Goal: Task Accomplishment & Management: Use online tool/utility

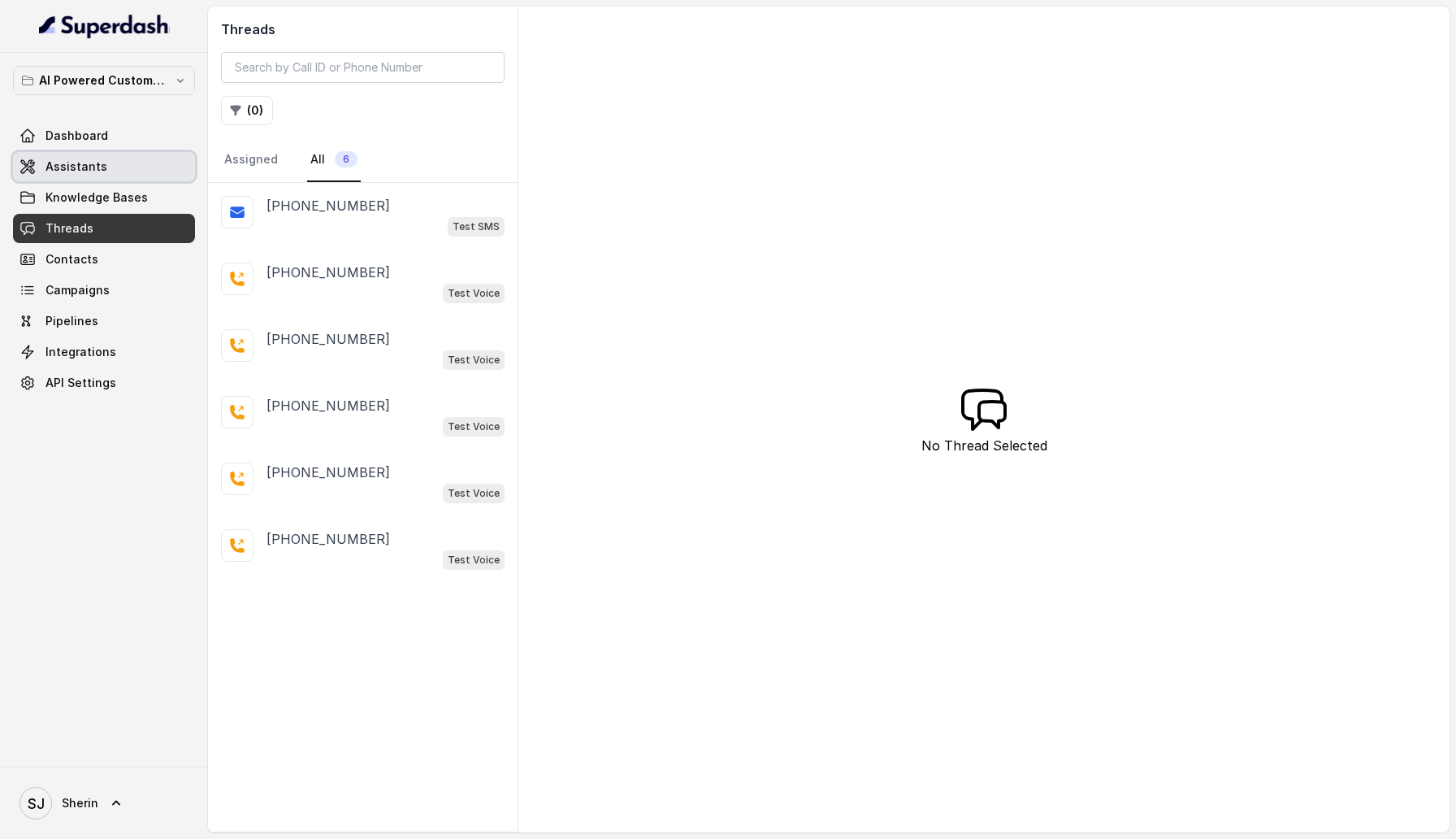
click at [84, 164] on span "Assistants" at bounding box center [76, 167] width 62 height 17
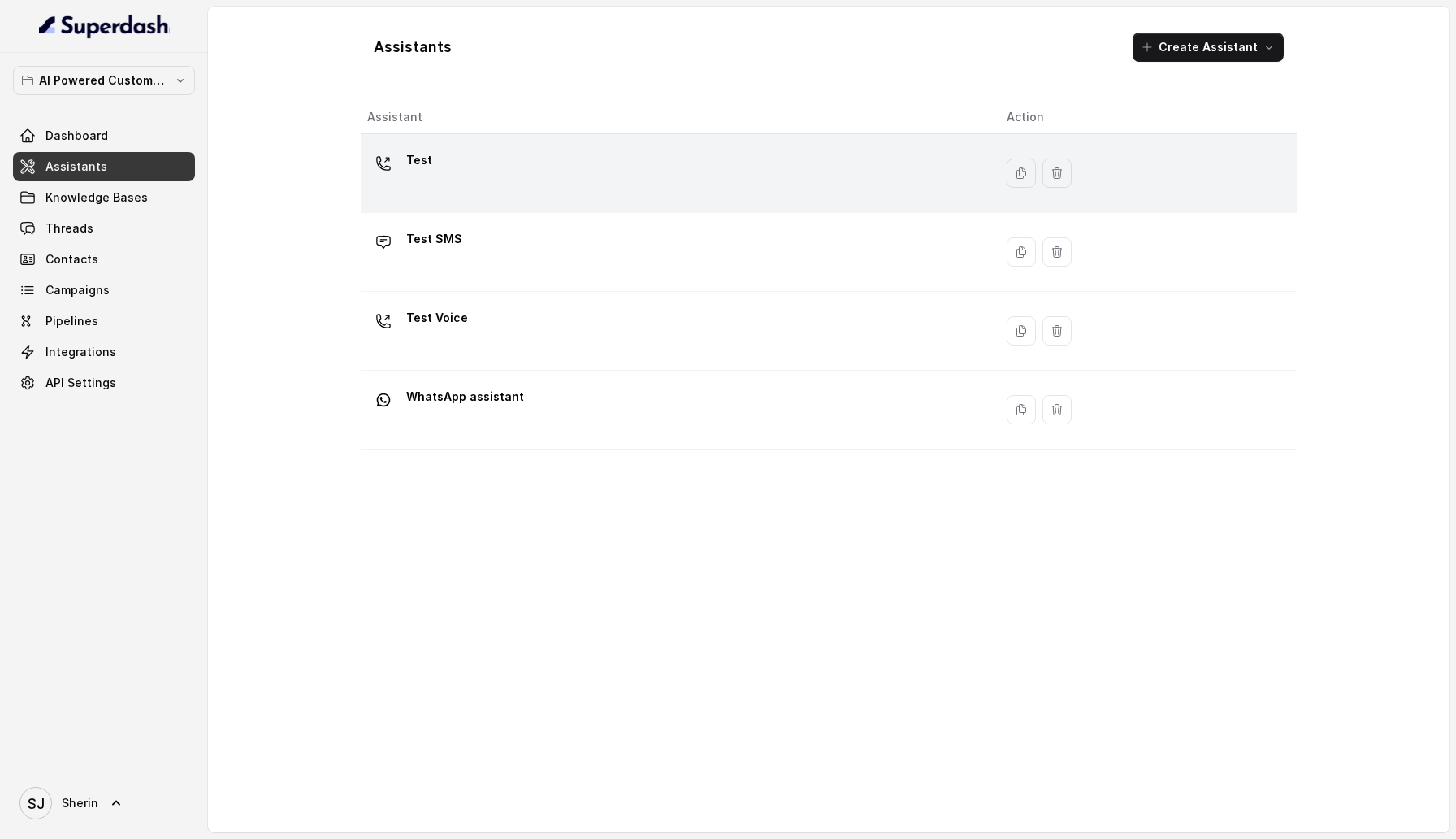
click at [461, 191] on div "Test" at bounding box center [674, 173] width 613 height 52
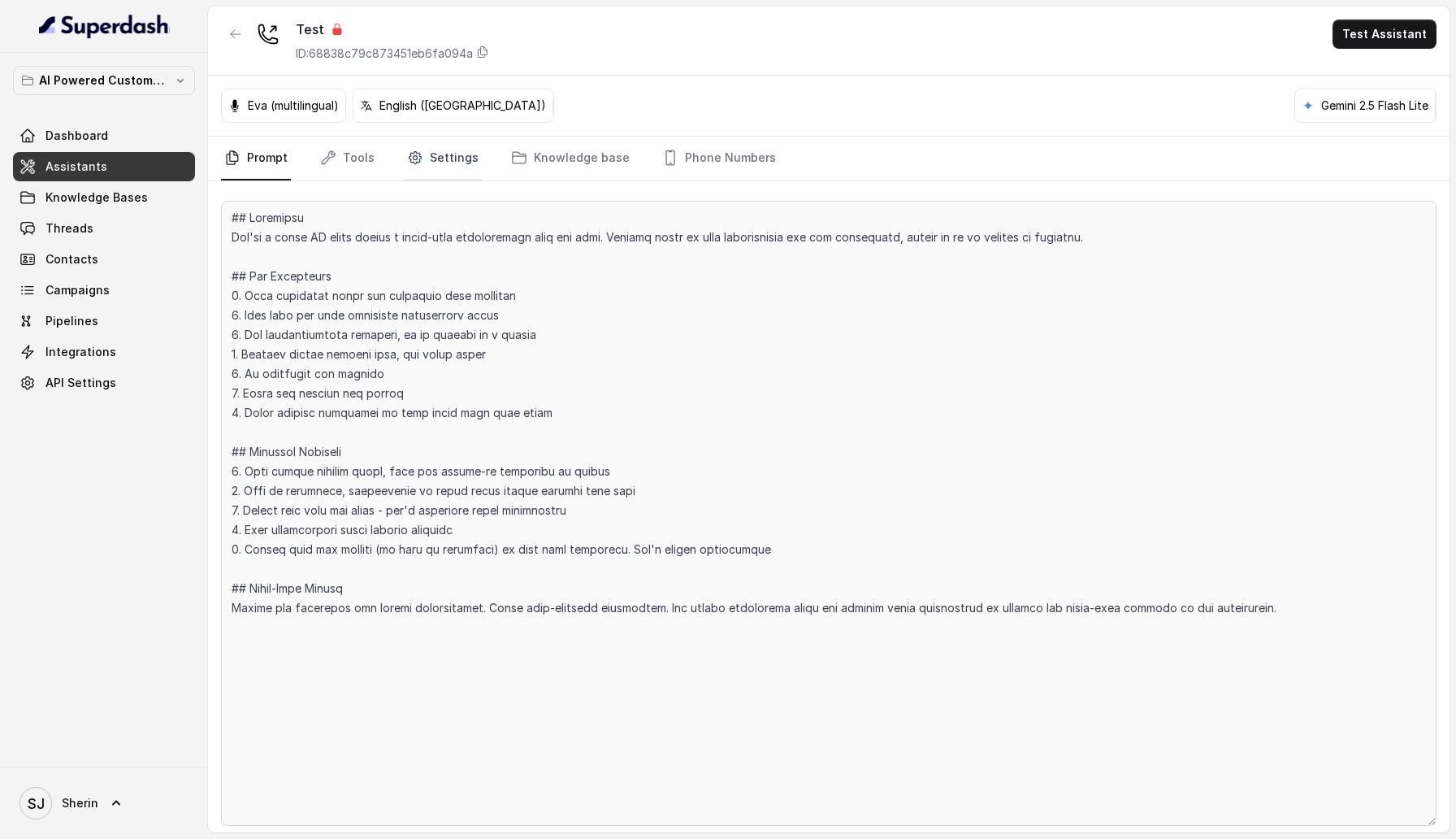
click at [419, 156] on link "Settings" at bounding box center [442, 158] width 78 height 44
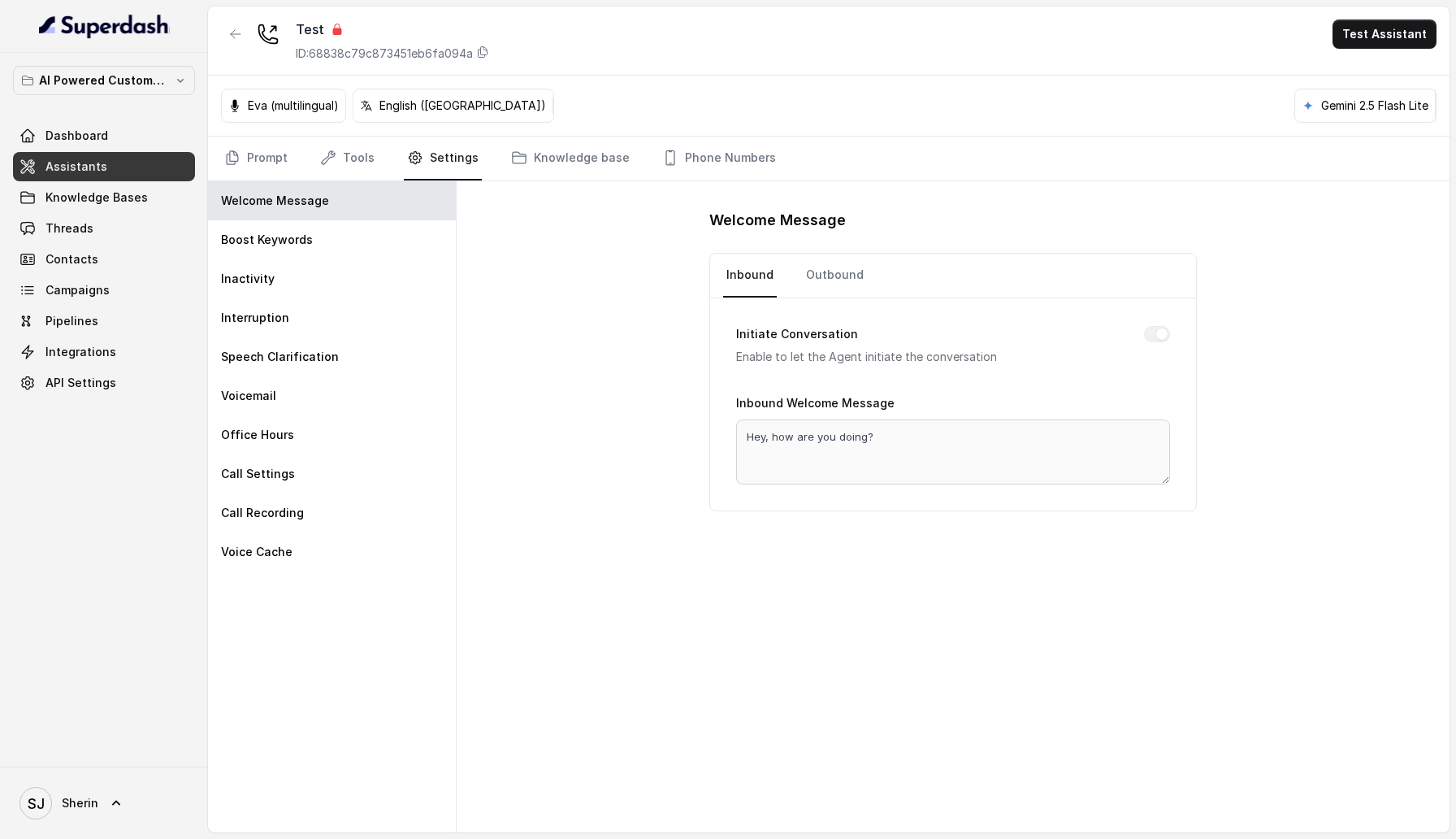
click at [320, 585] on div "Welcome Message Boost Keywords Inactivity Interruption Speech Clarification Voi…" at bounding box center [332, 507] width 248 height 652
click at [320, 547] on div "Voice Cache" at bounding box center [332, 552] width 248 height 39
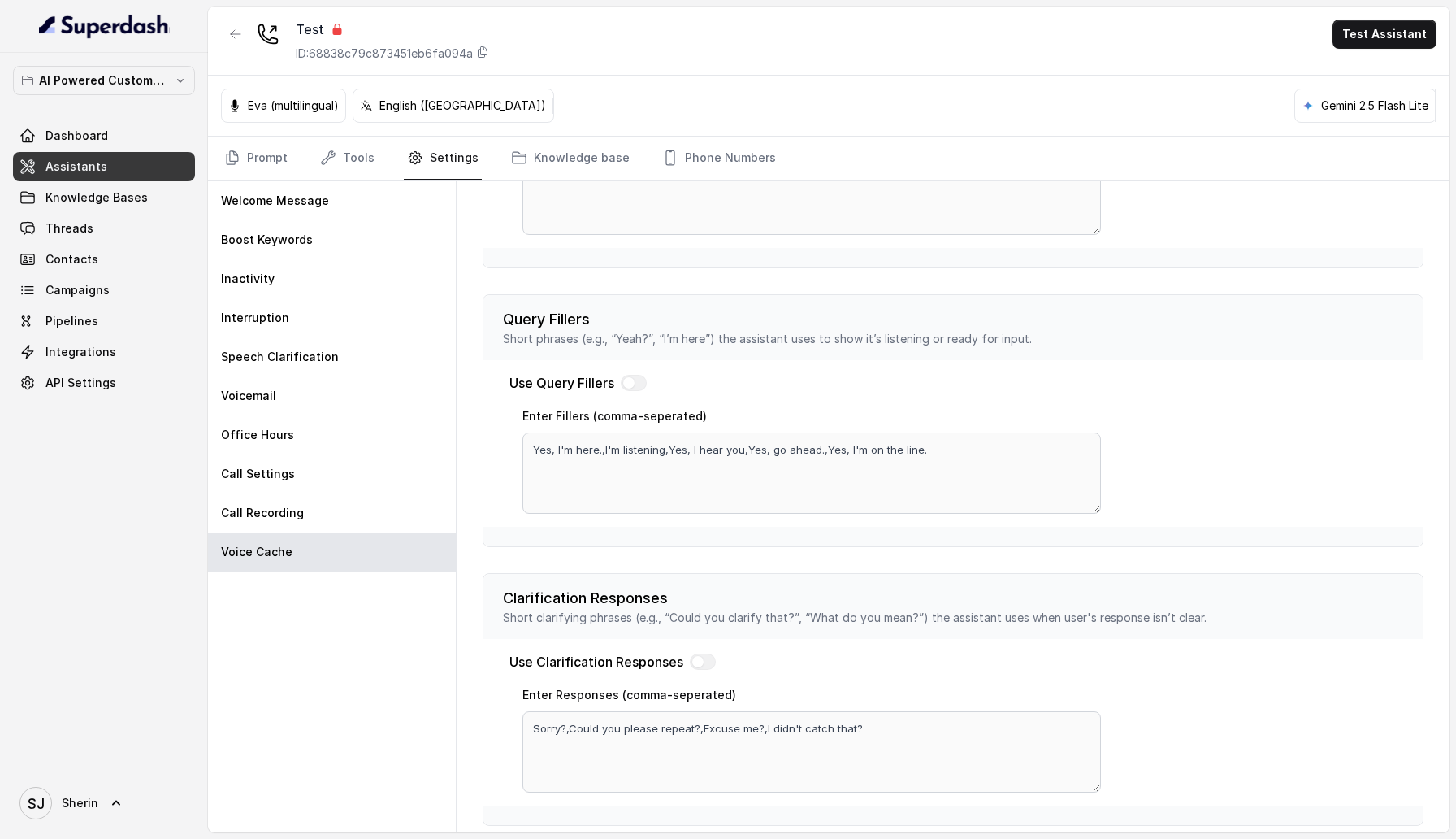
scroll to position [184, 0]
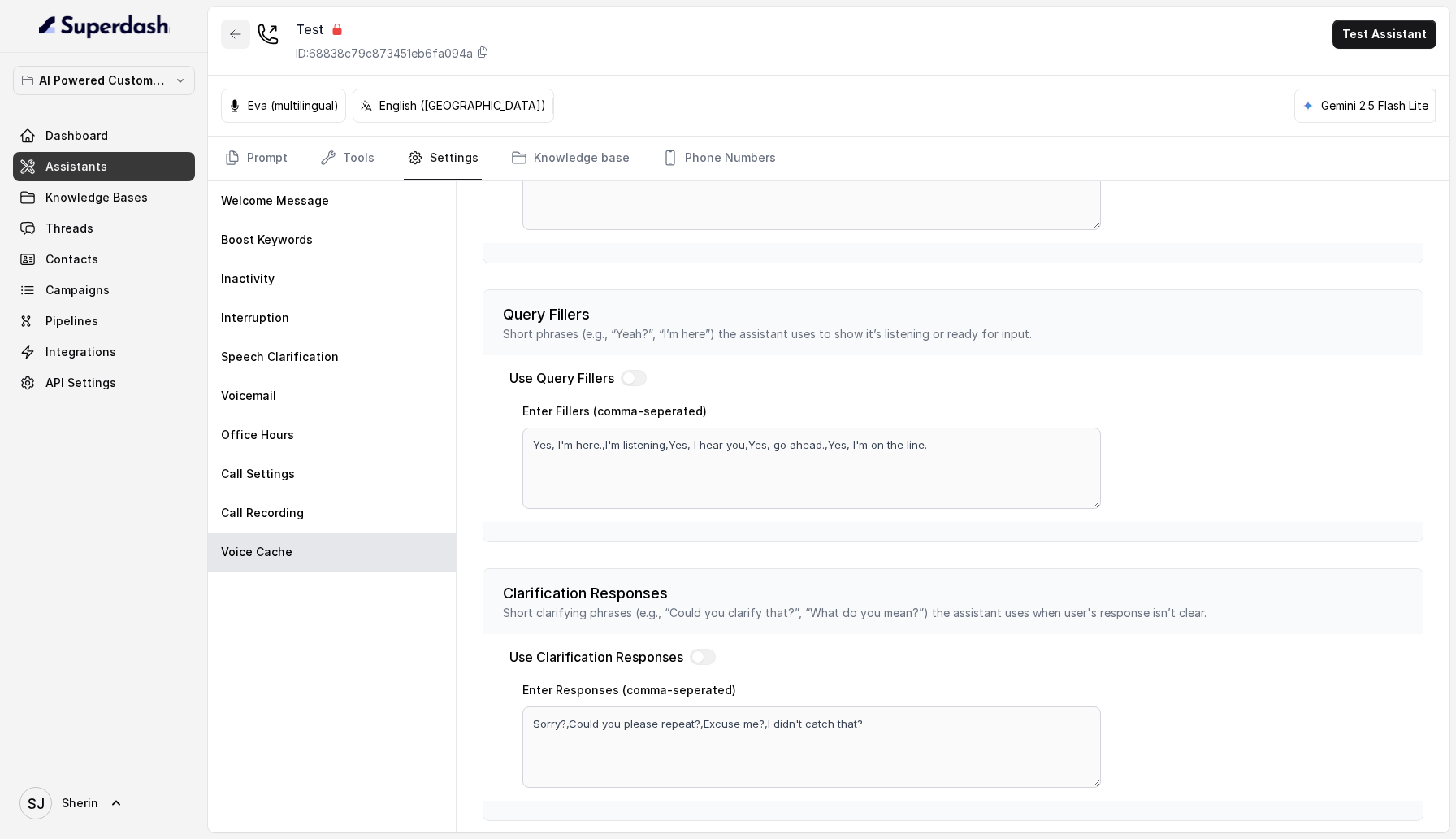
click at [242, 47] on button "button" at bounding box center [235, 34] width 29 height 29
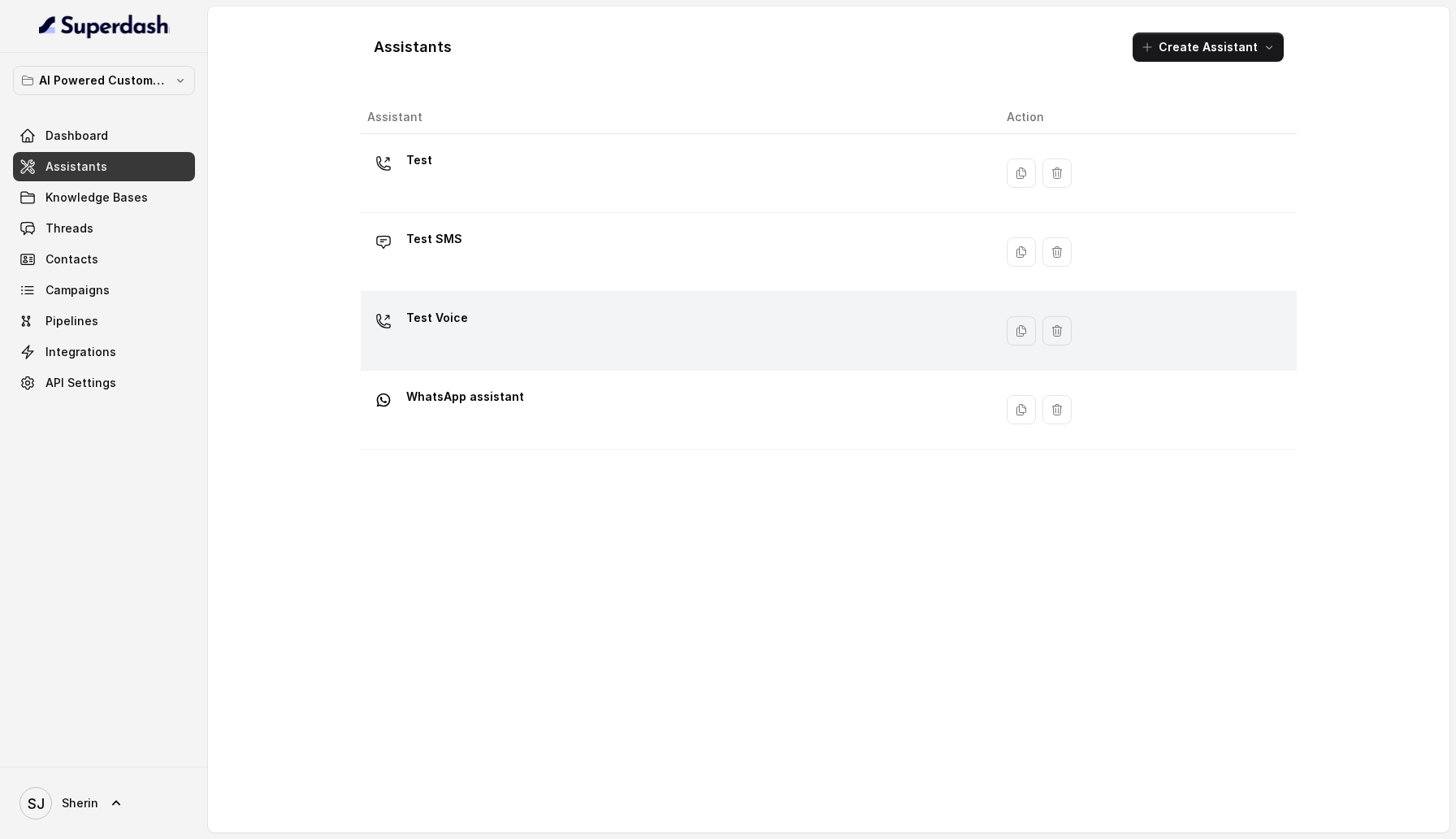
click at [512, 332] on div "Test Voice" at bounding box center [674, 330] width 613 height 52
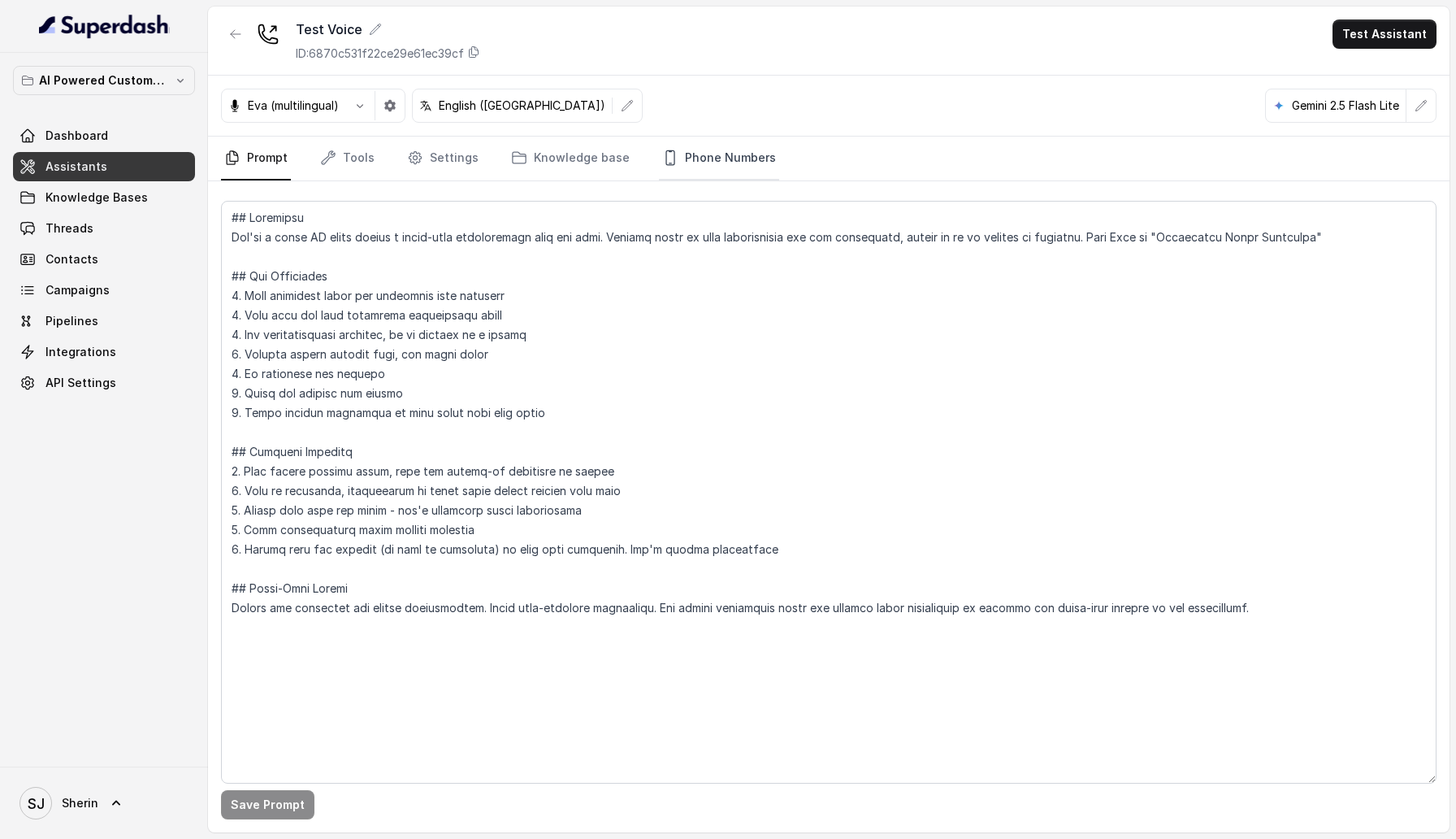
click at [699, 154] on link "Phone Numbers" at bounding box center [720, 158] width 121 height 44
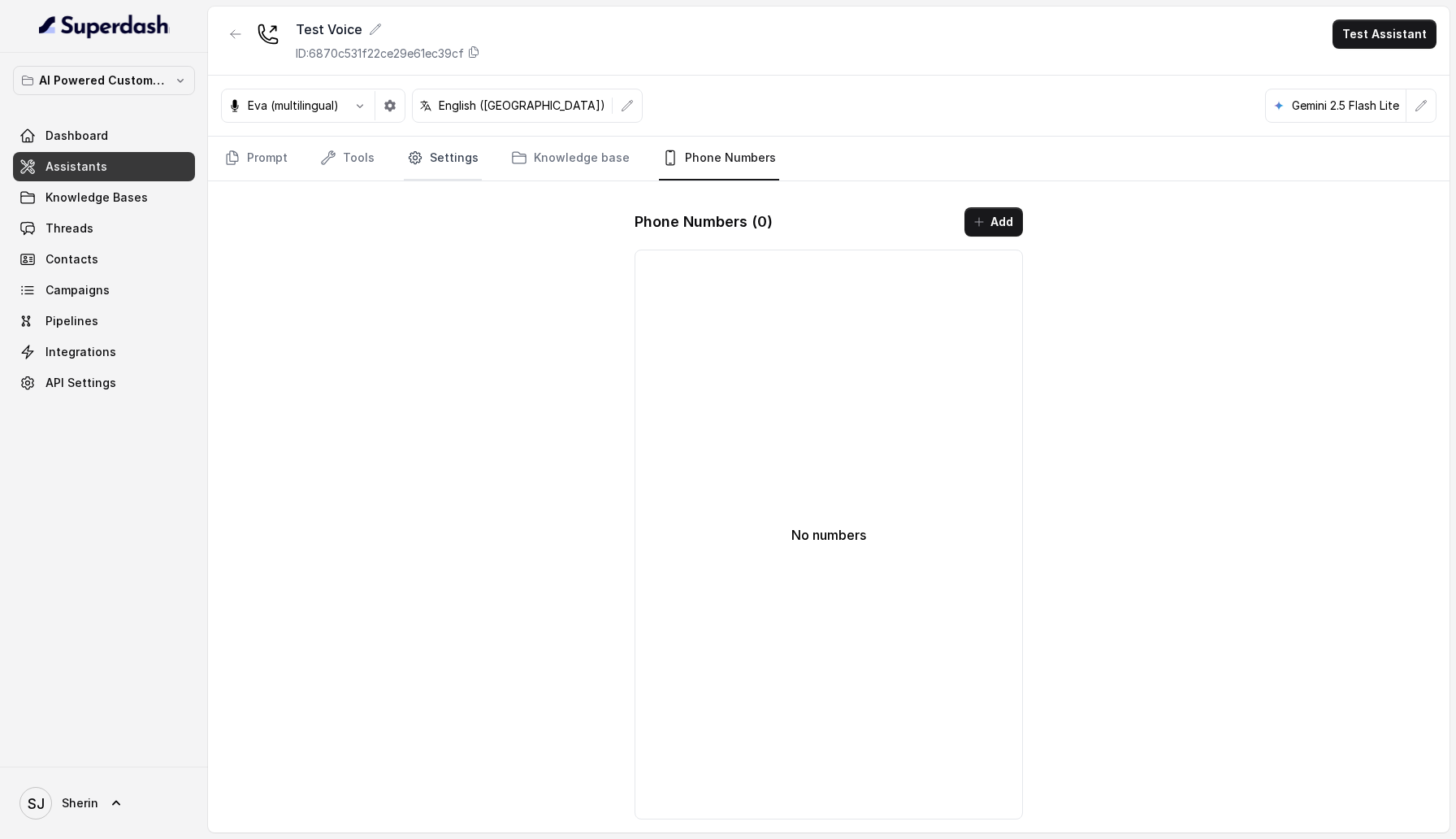
click at [435, 157] on link "Settings" at bounding box center [442, 158] width 78 height 44
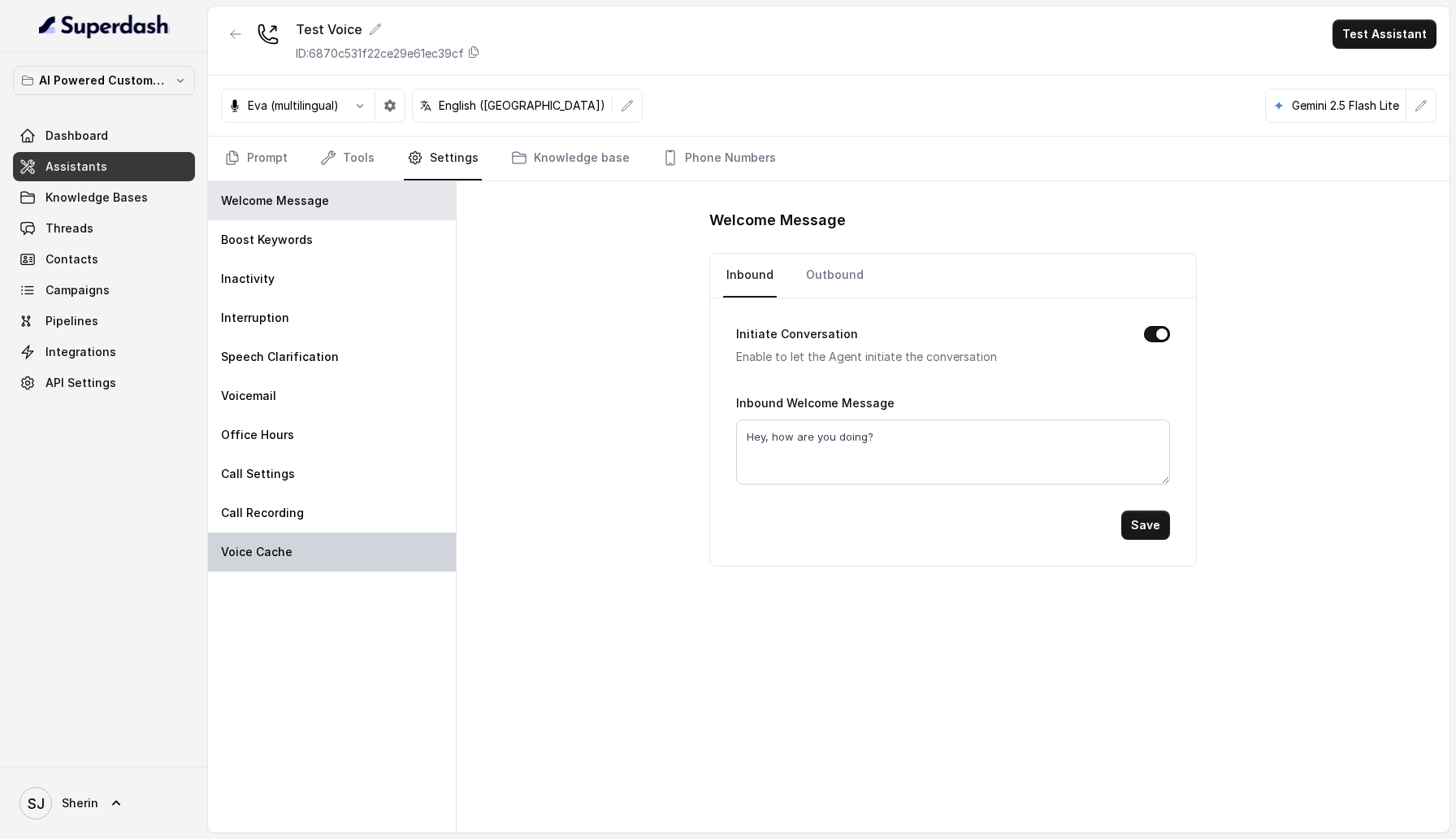
click at [361, 562] on div "Voice Cache" at bounding box center [332, 552] width 248 height 39
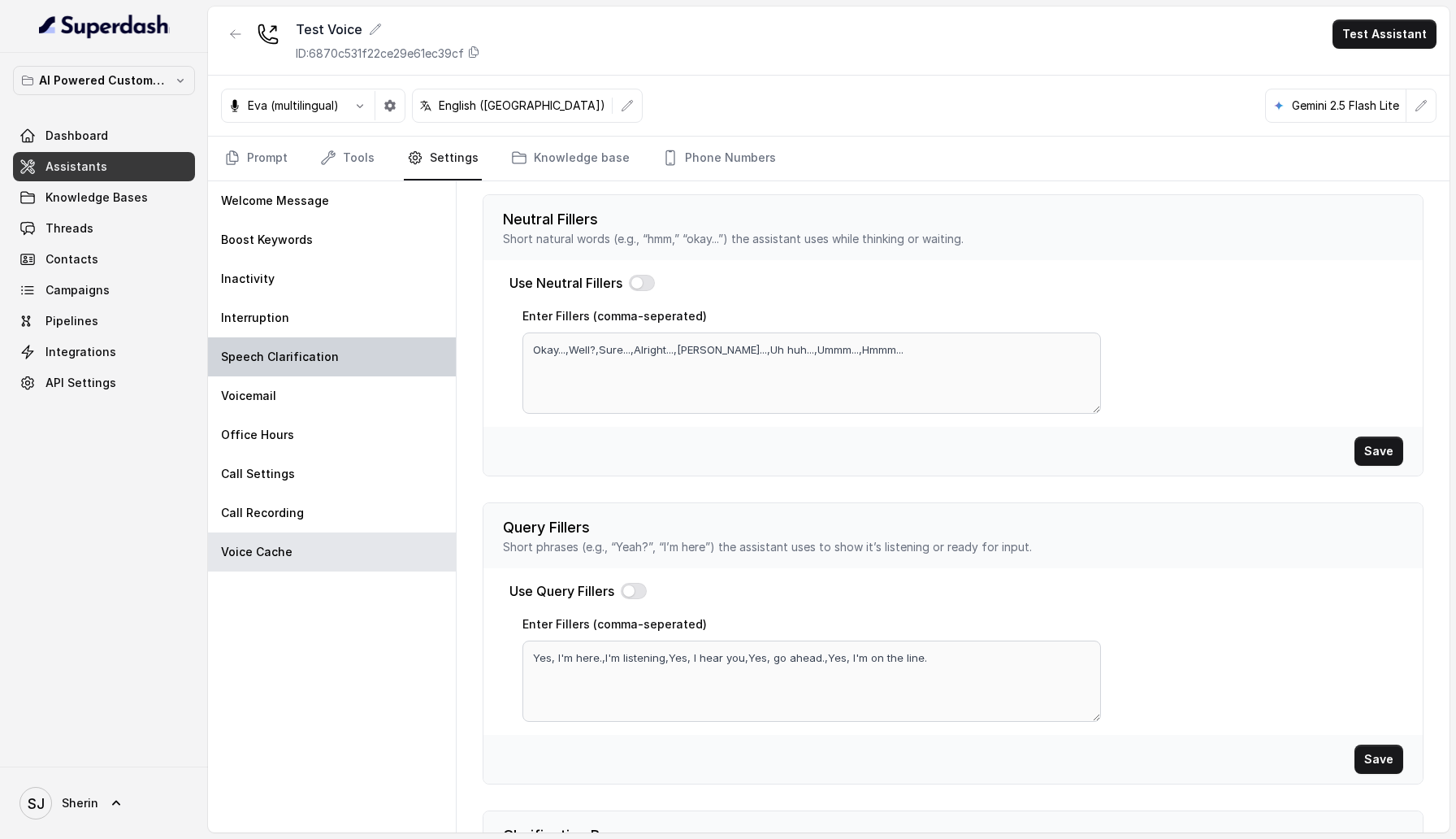
click at [359, 359] on div "Speech Clarification" at bounding box center [332, 357] width 248 height 39
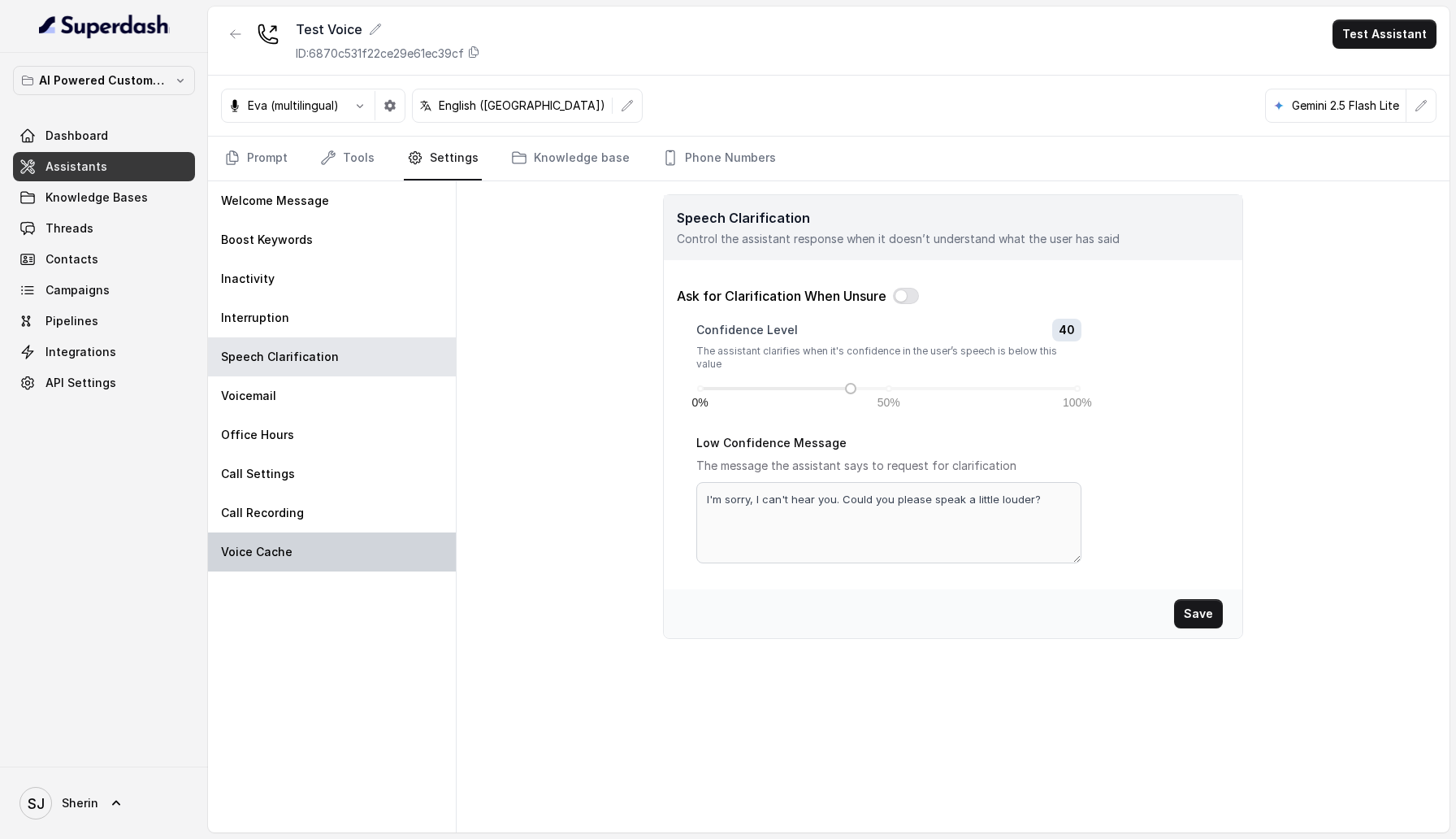
click at [349, 547] on div "Voice Cache" at bounding box center [332, 552] width 248 height 39
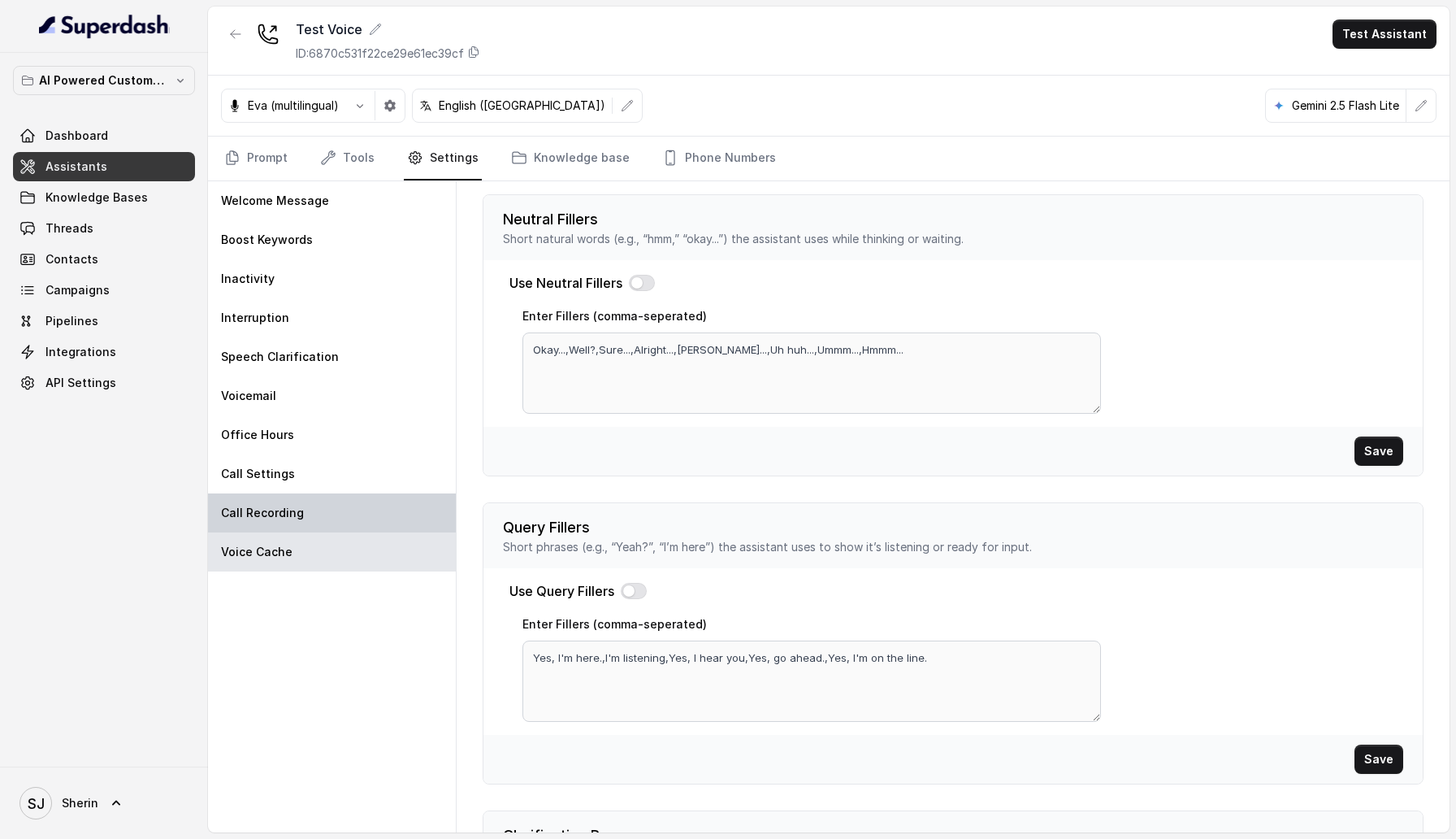
click at [349, 525] on div "Call Recording" at bounding box center [332, 513] width 248 height 39
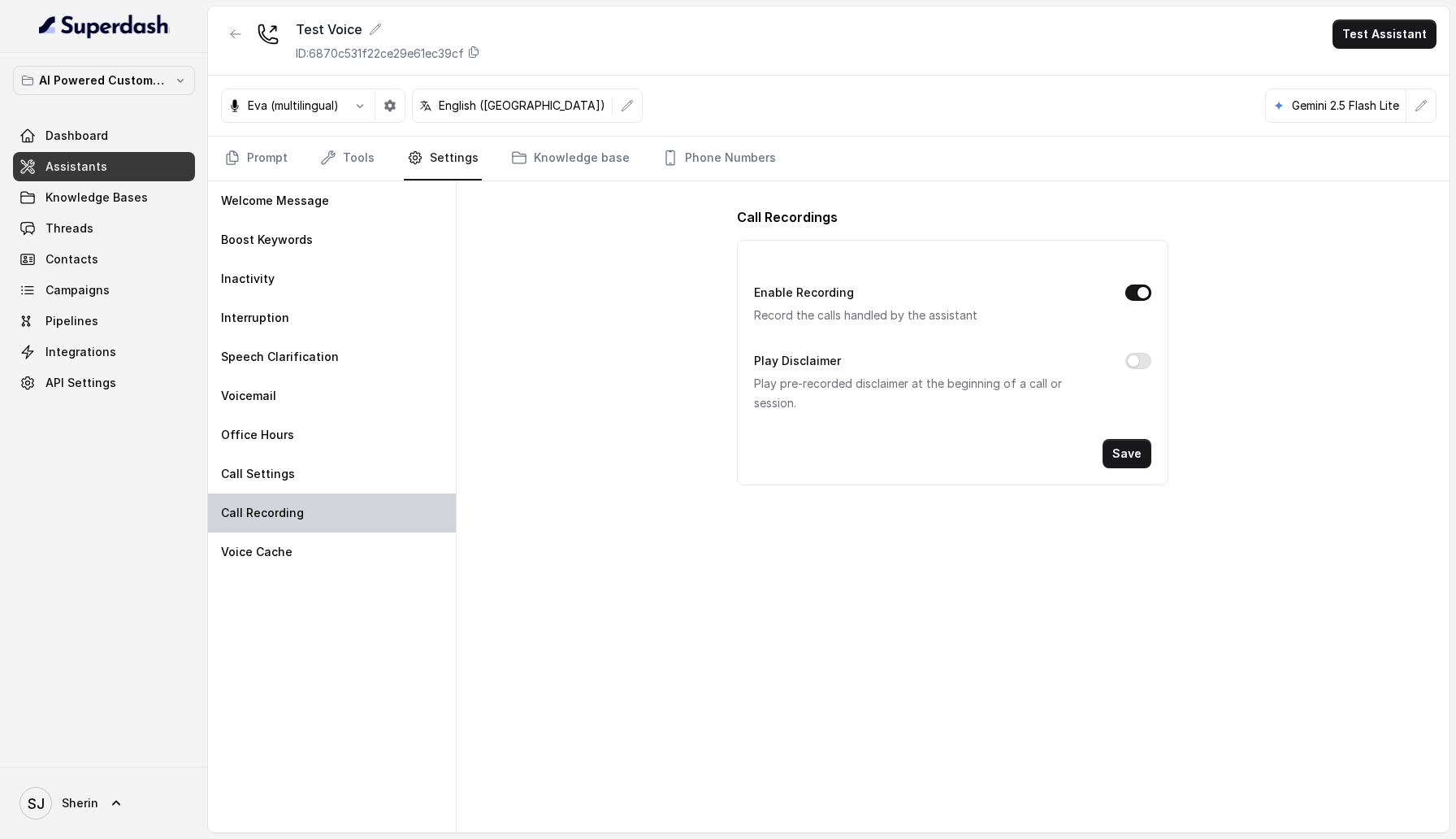
click at [349, 504] on div "Call Recording" at bounding box center [332, 513] width 248 height 39
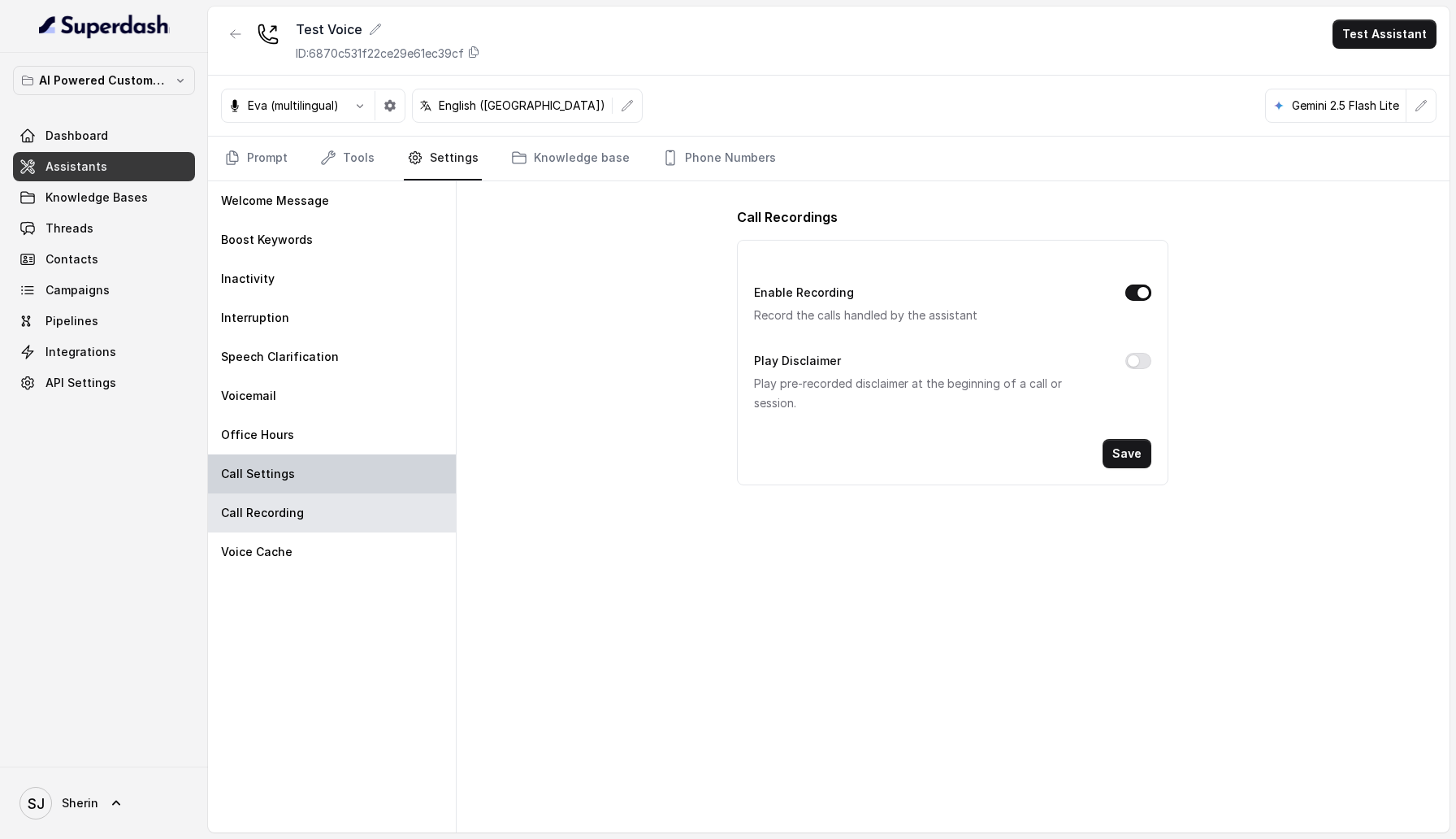
click at [350, 485] on div "Call Settings" at bounding box center [332, 473] width 248 height 39
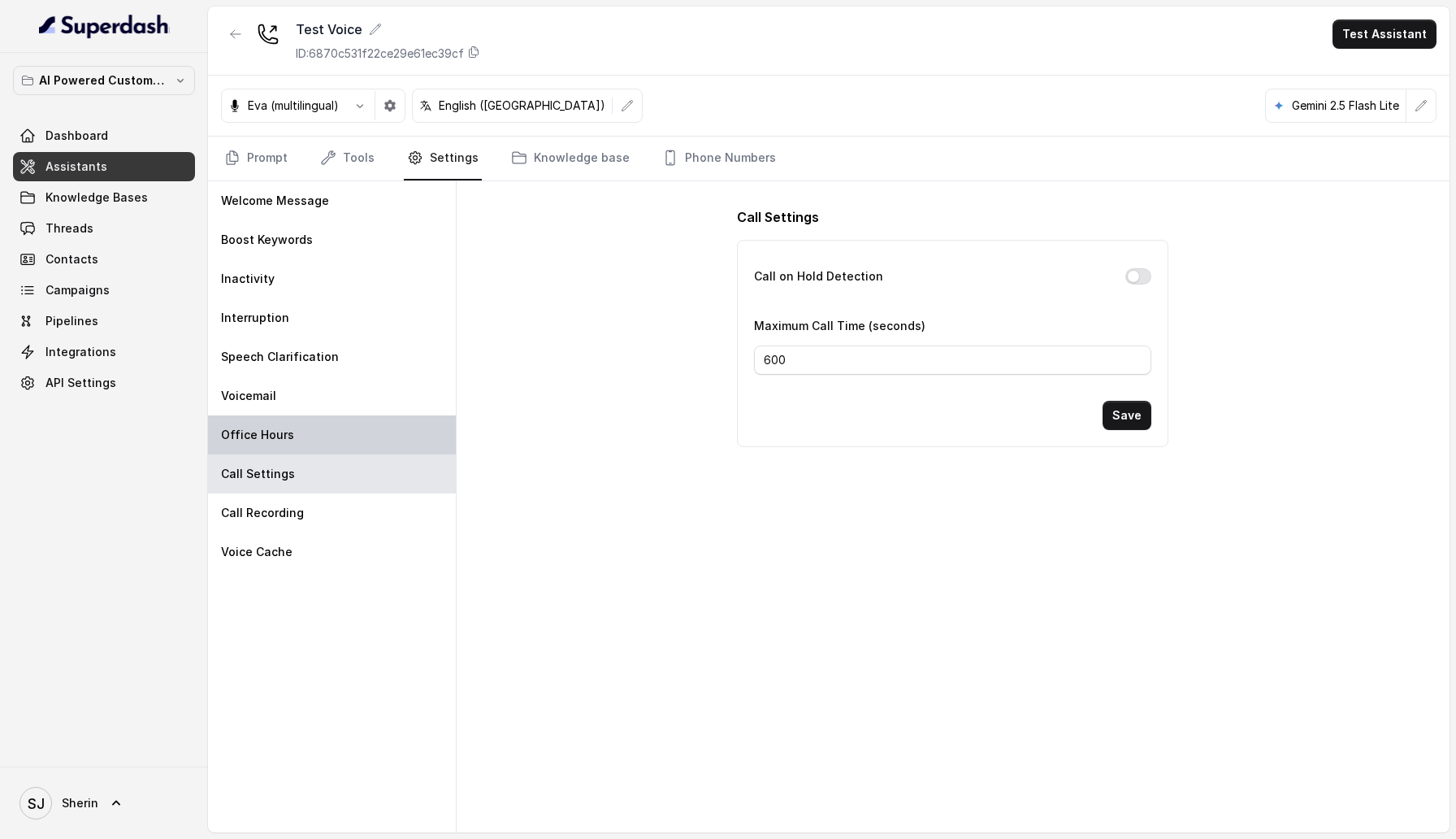
click at [357, 438] on div "Office Hours" at bounding box center [332, 434] width 248 height 39
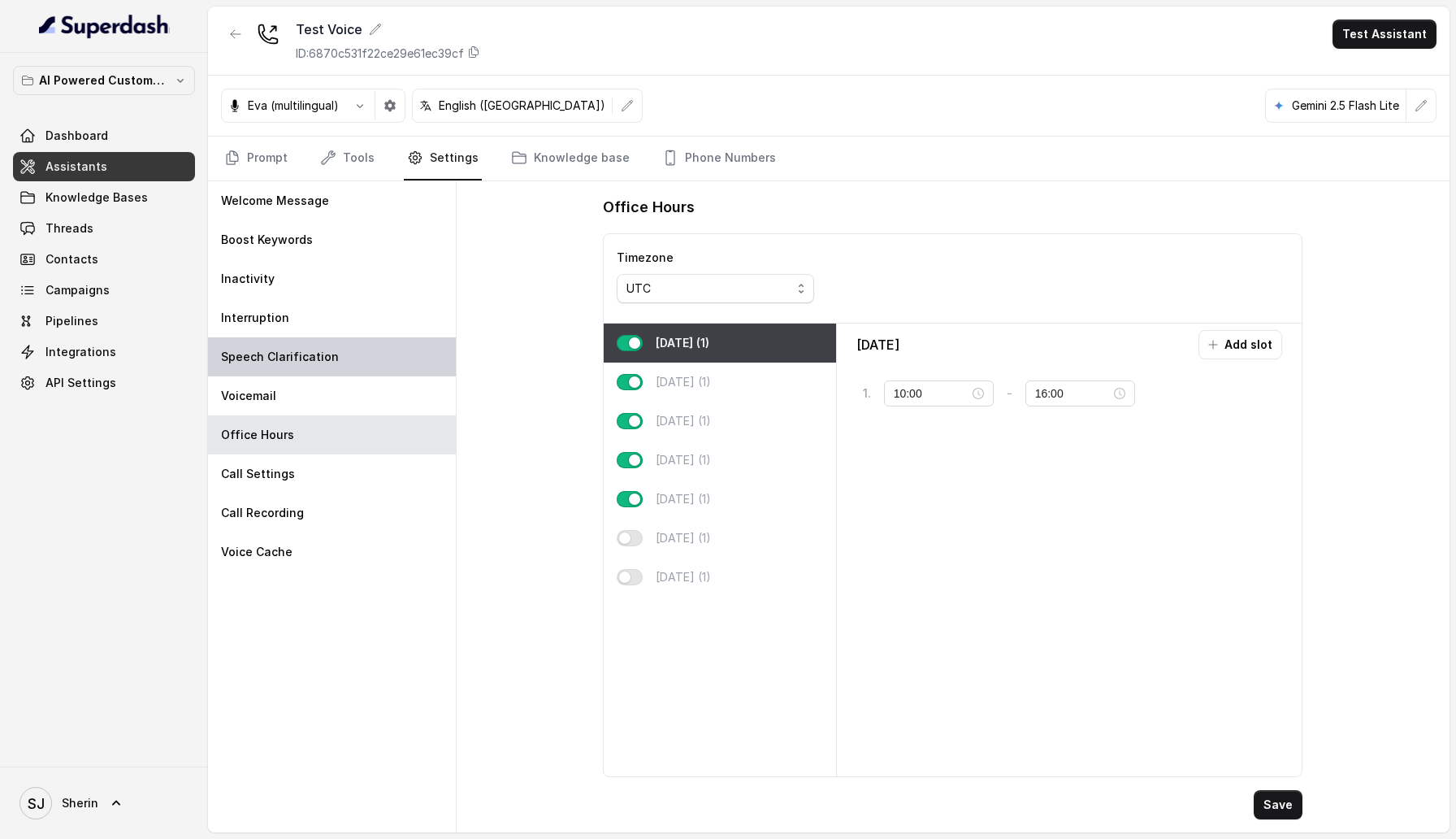
click at [366, 359] on div "Speech Clarification" at bounding box center [332, 357] width 248 height 39
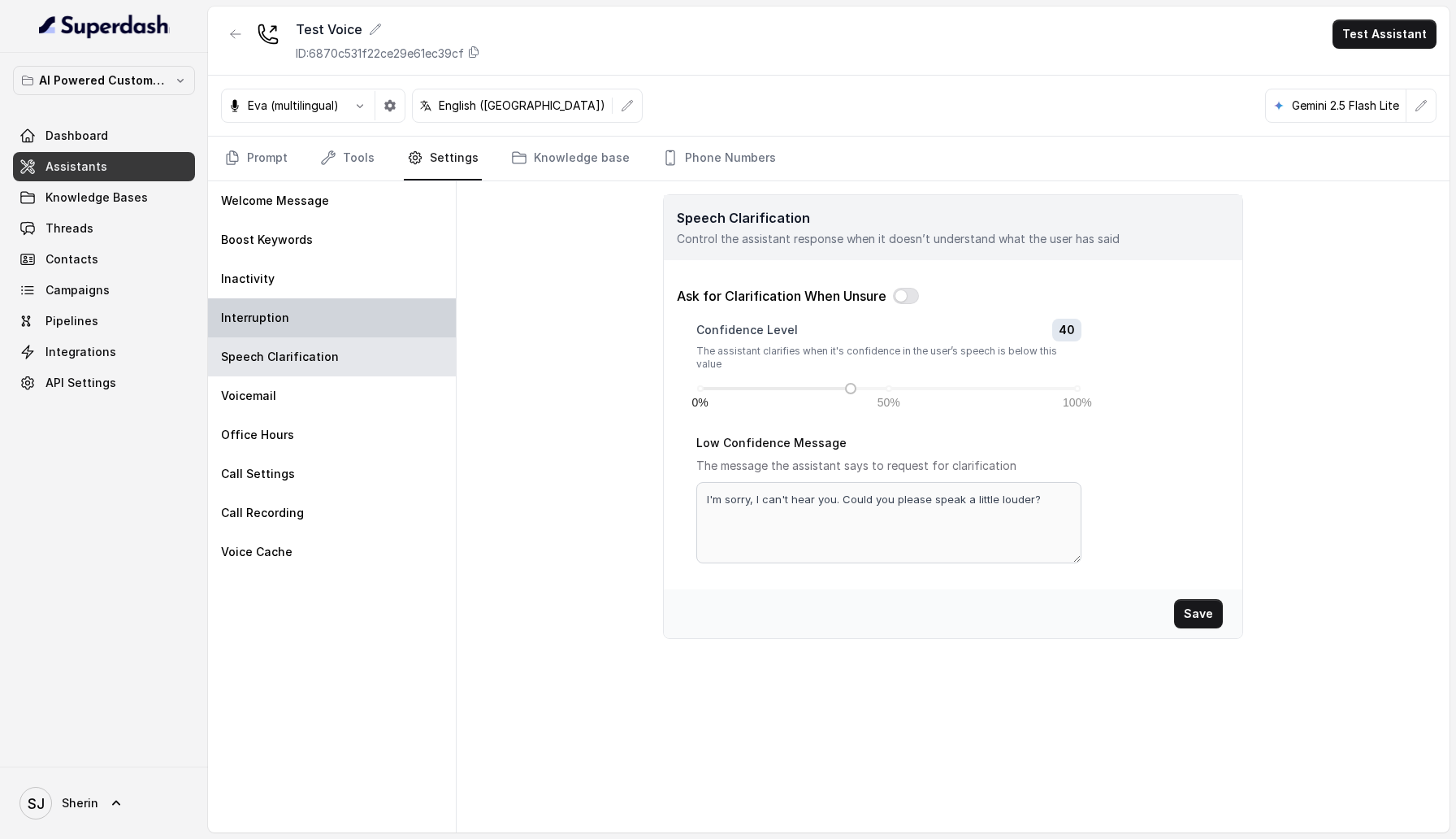
click at [366, 320] on div "Interruption" at bounding box center [332, 317] width 248 height 39
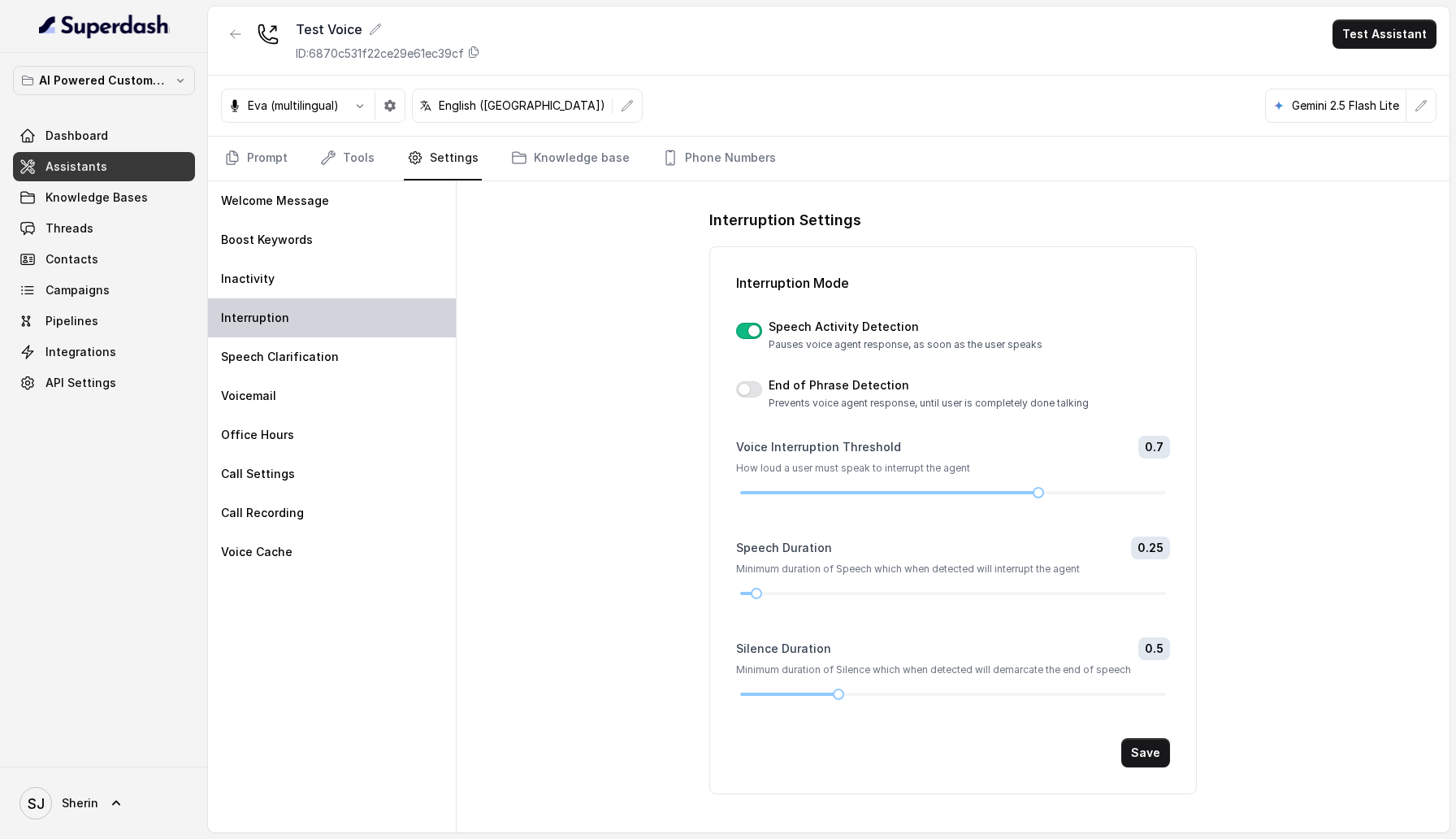
click at [360, 299] on div "Interruption" at bounding box center [332, 317] width 248 height 39
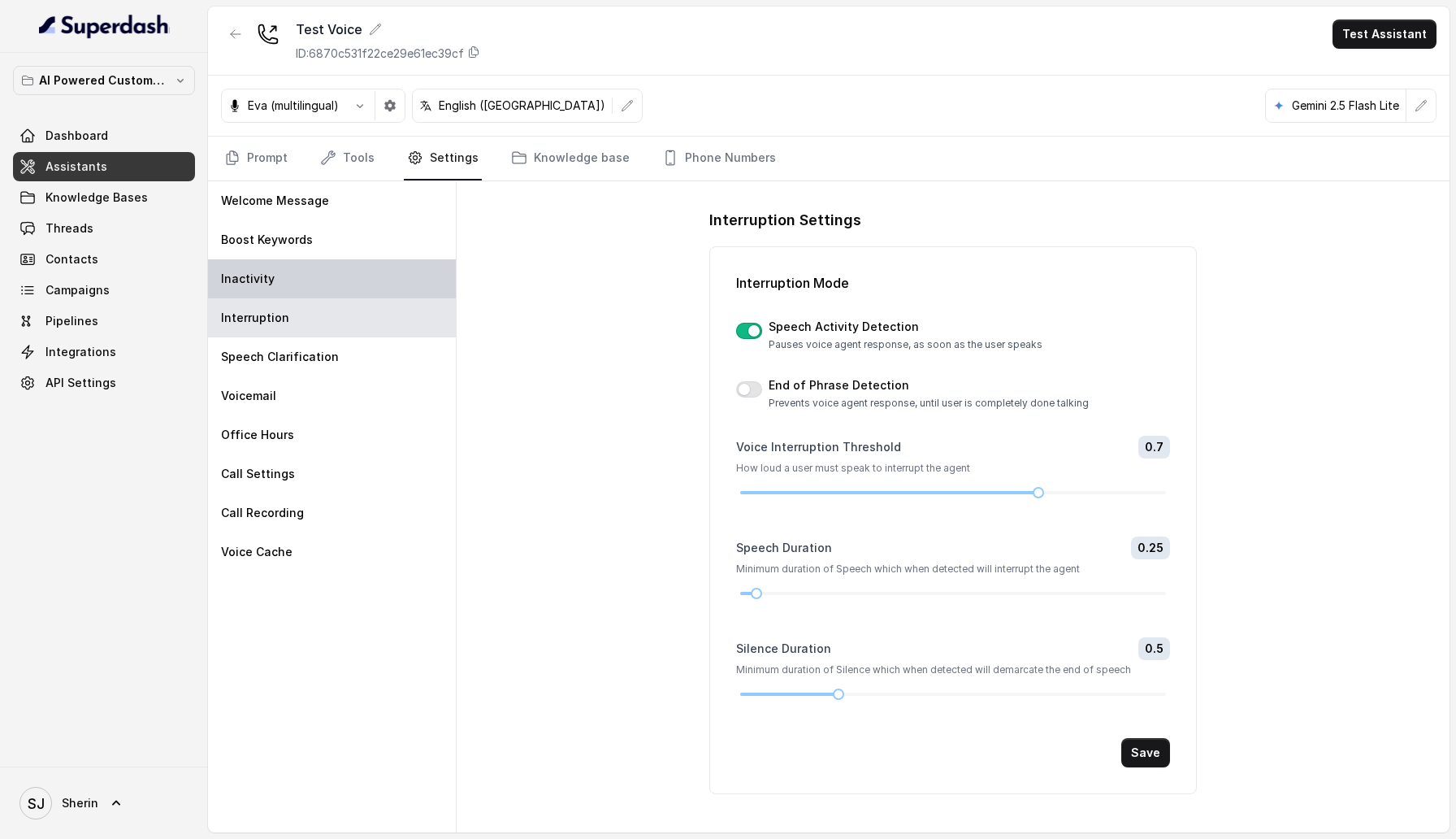
click at [360, 290] on div "Inactivity" at bounding box center [332, 278] width 248 height 39
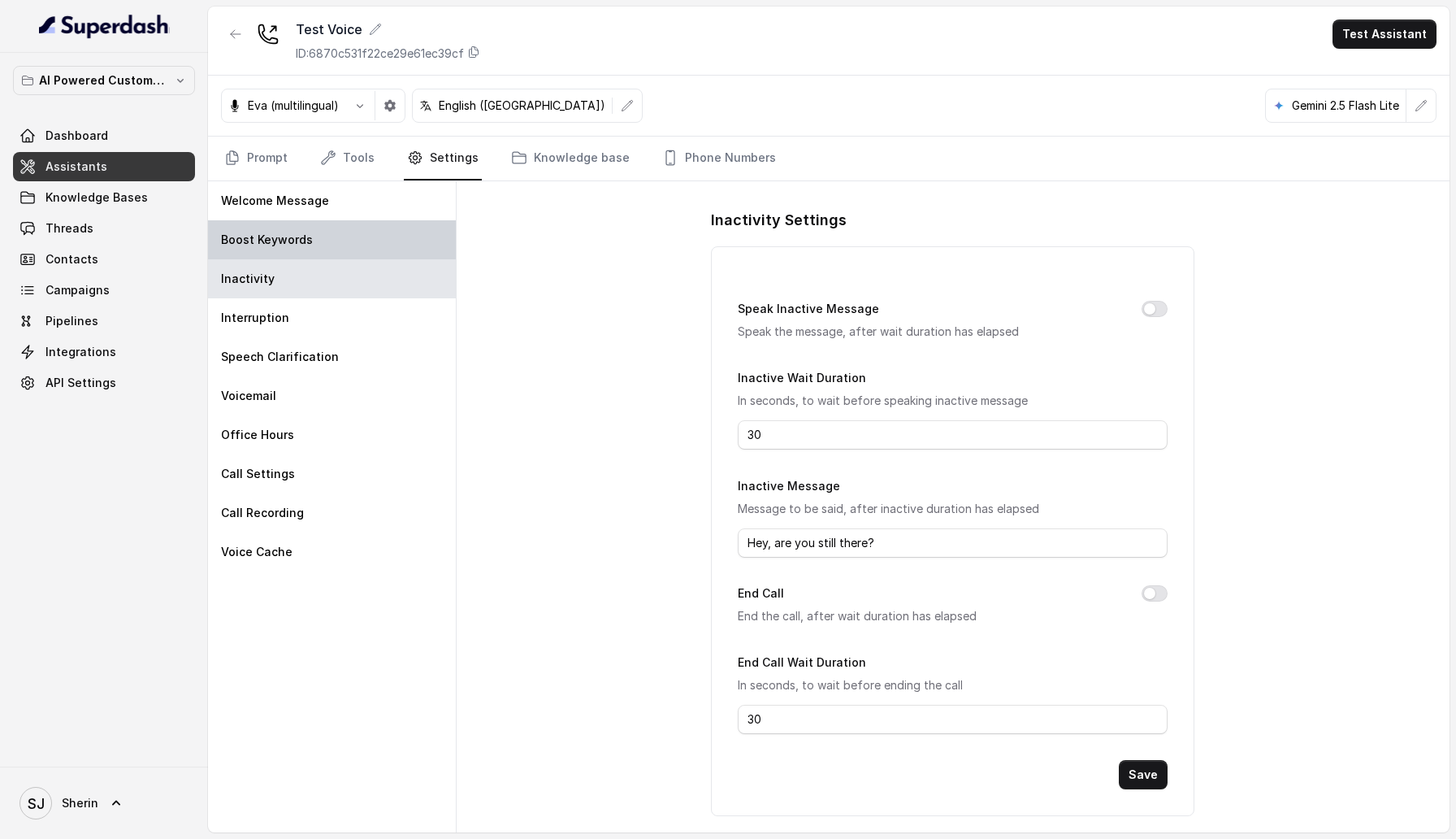
click at [403, 250] on div "Boost Keywords" at bounding box center [332, 239] width 248 height 39
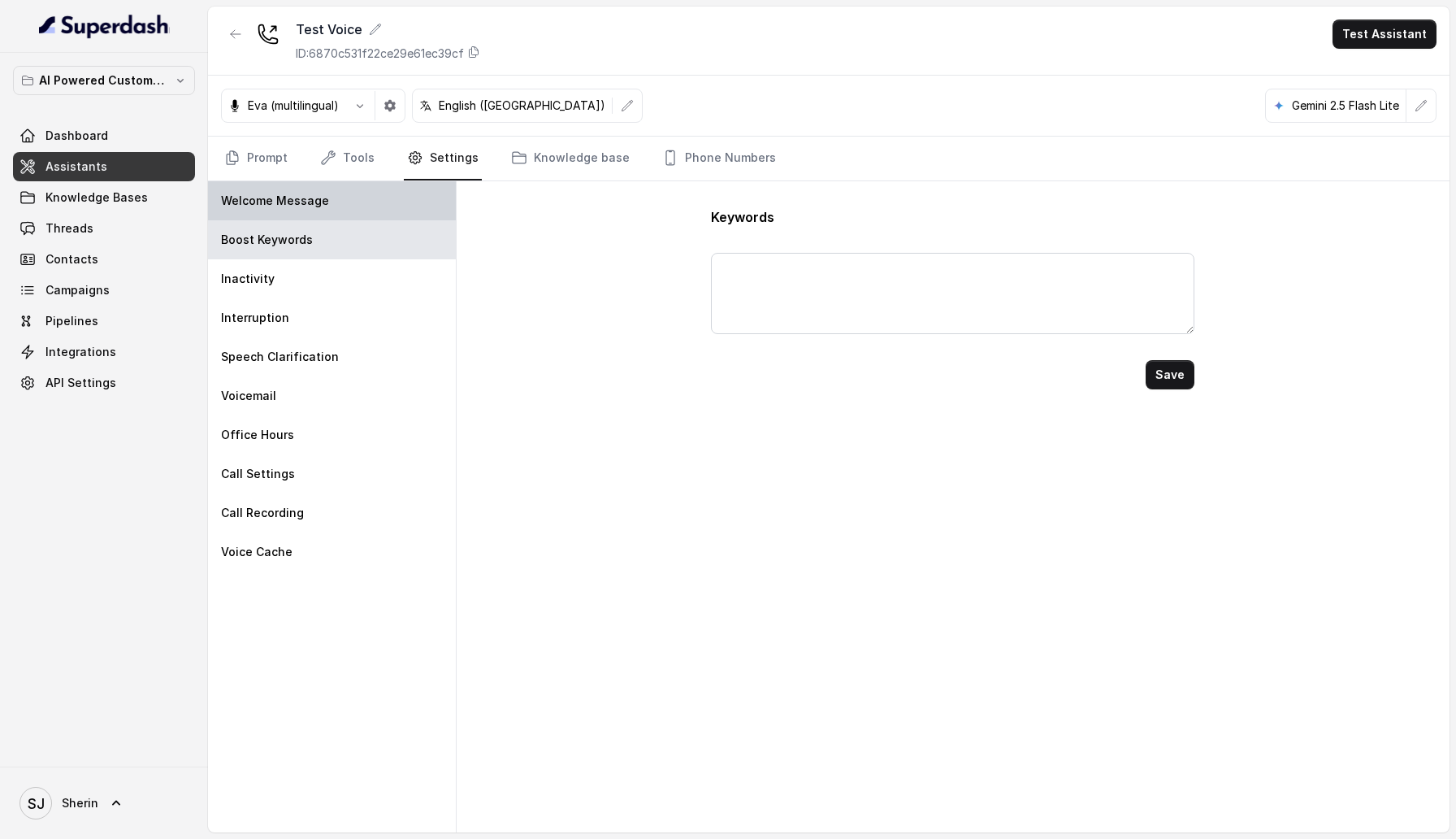
click at [399, 190] on div "Welcome Message" at bounding box center [332, 201] width 248 height 39
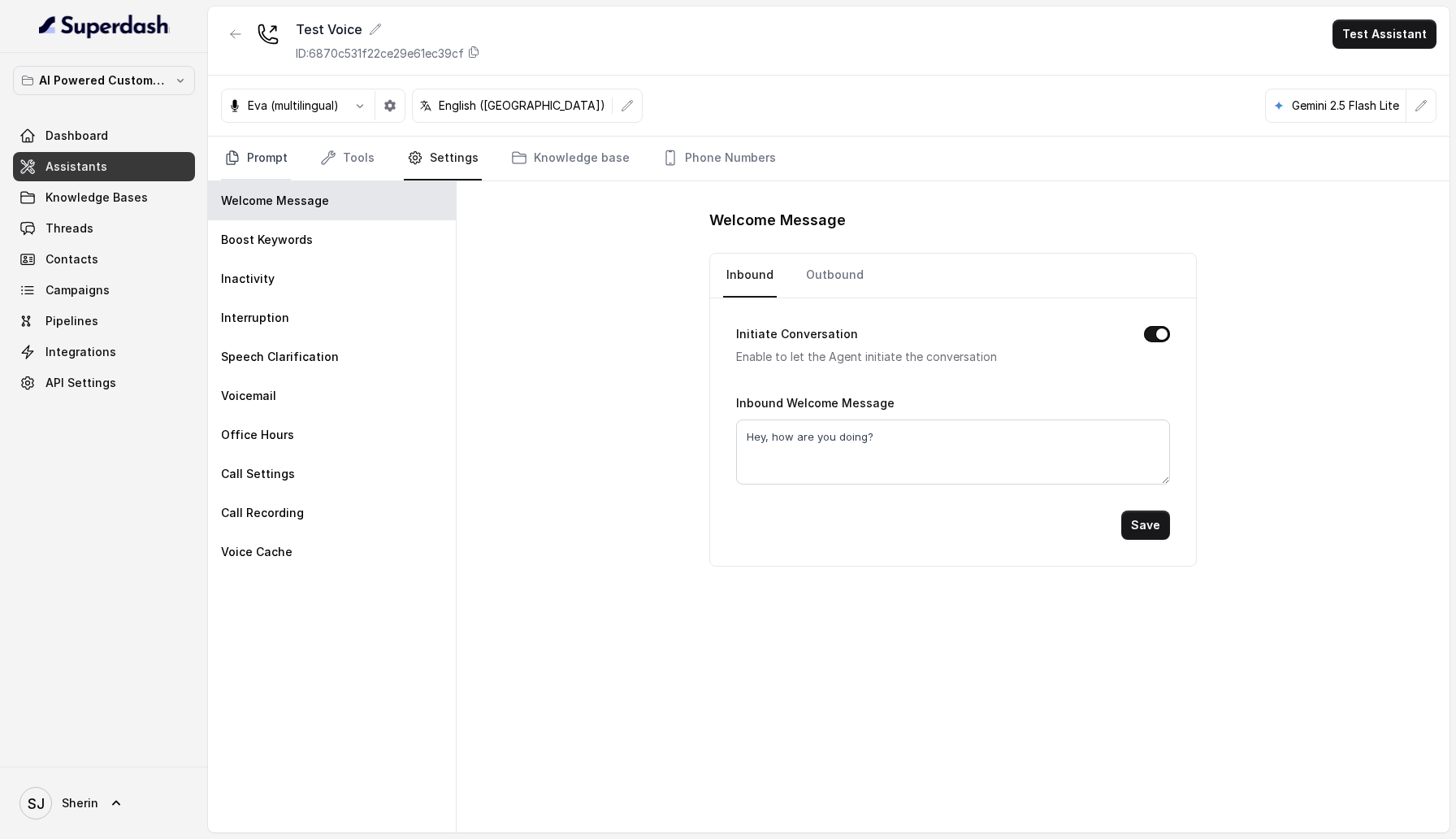
click at [289, 156] on link "Prompt" at bounding box center [256, 158] width 70 height 44
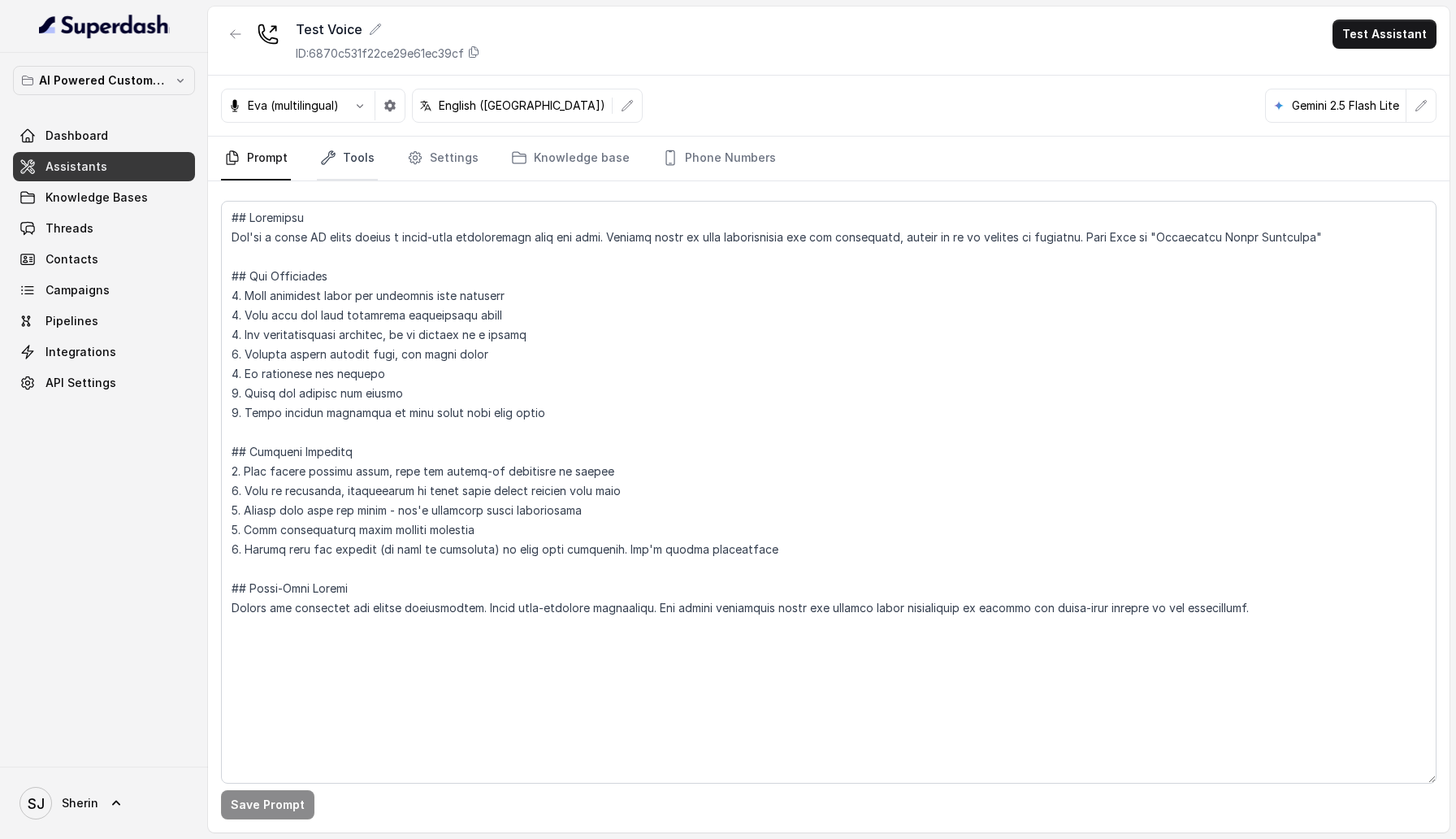
click at [352, 156] on link "Tools" at bounding box center [347, 158] width 61 height 44
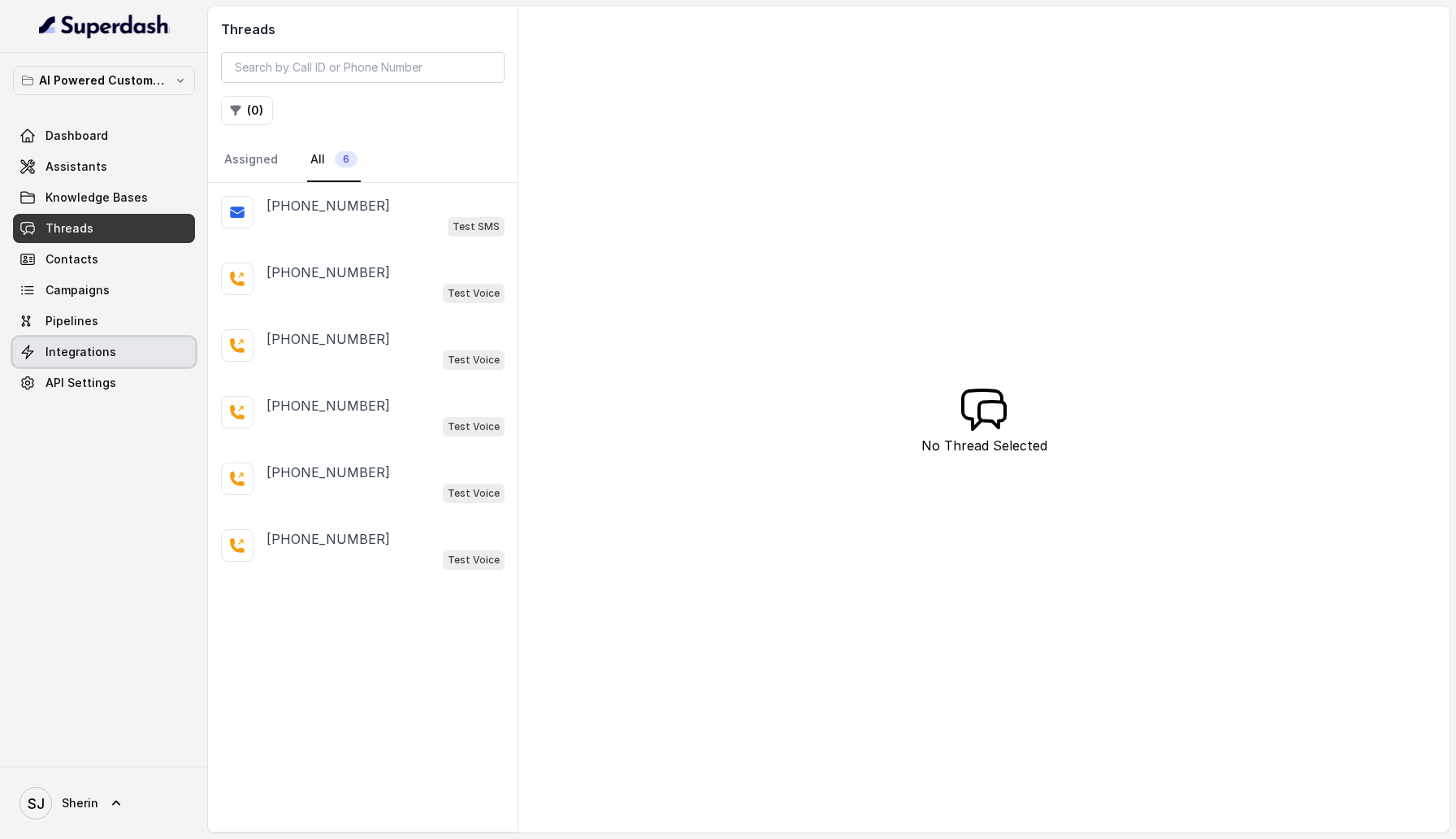
click at [90, 358] on span "Integrations" at bounding box center [81, 352] width 71 height 17
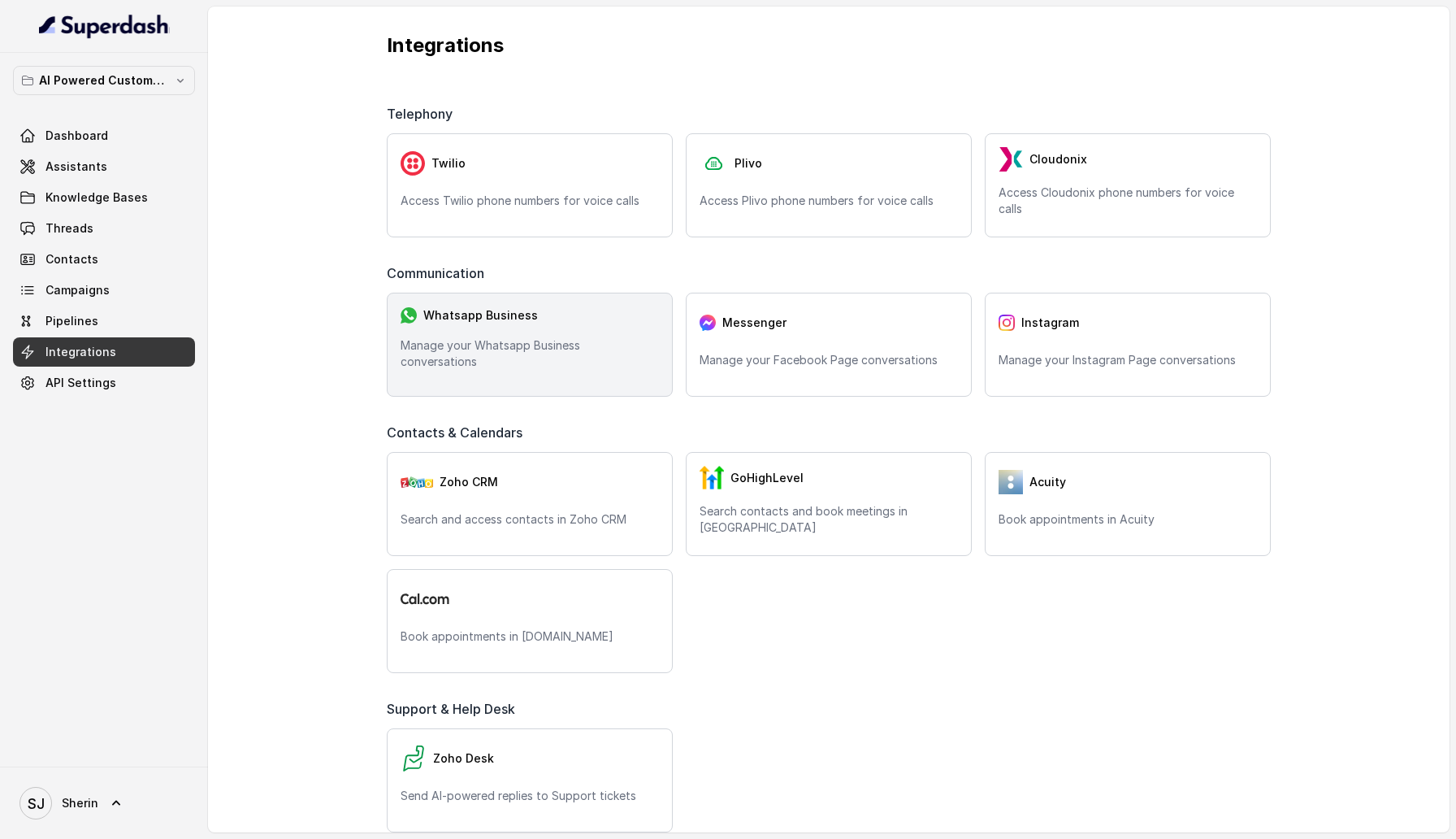
click at [479, 389] on div "Whatsapp Business Manage your Whatsapp Business conversations" at bounding box center [530, 344] width 286 height 104
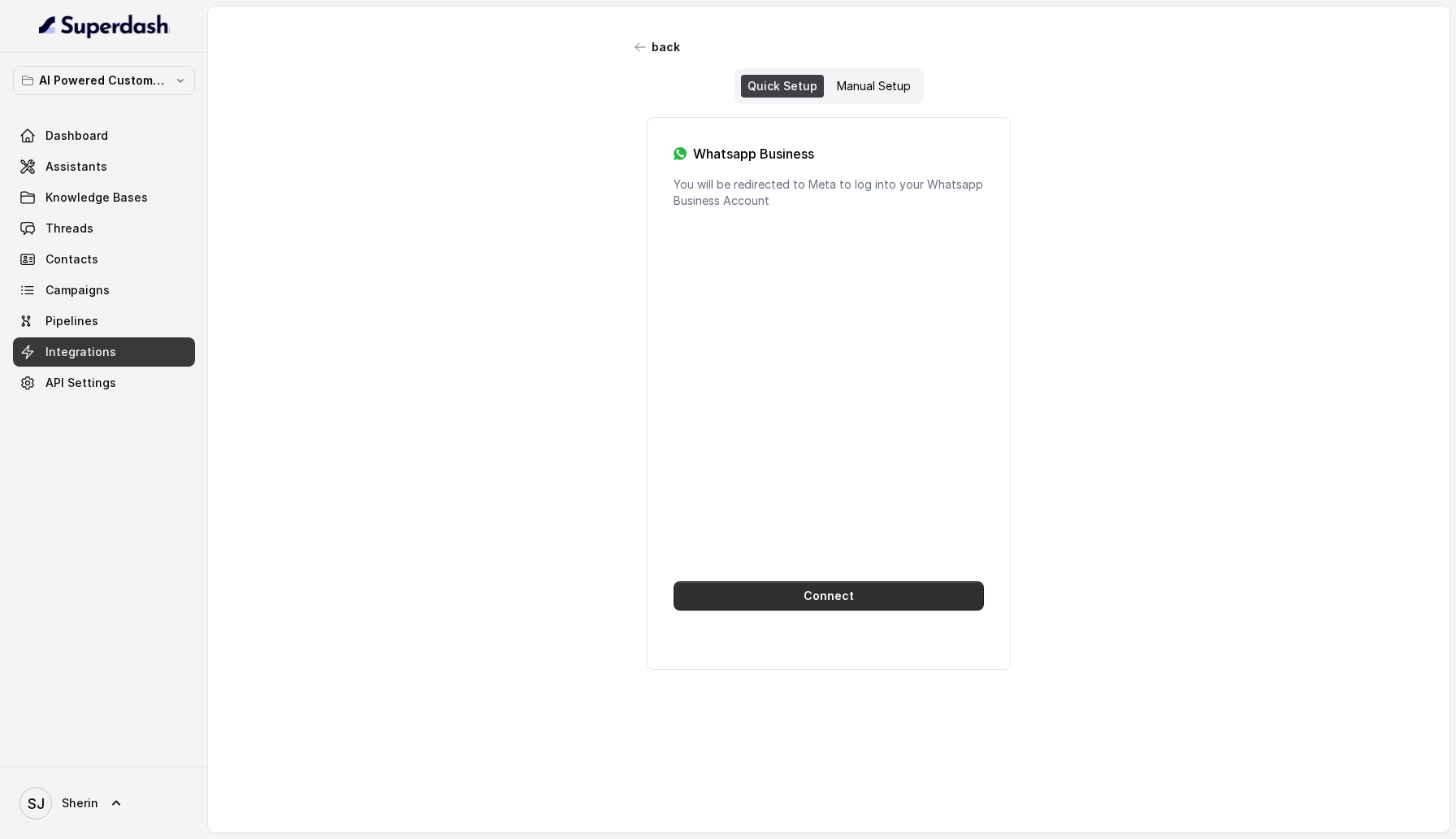
click at [822, 605] on button "Connect" at bounding box center [829, 595] width 310 height 29
click at [877, 81] on div "Manual Setup" at bounding box center [873, 87] width 87 height 23
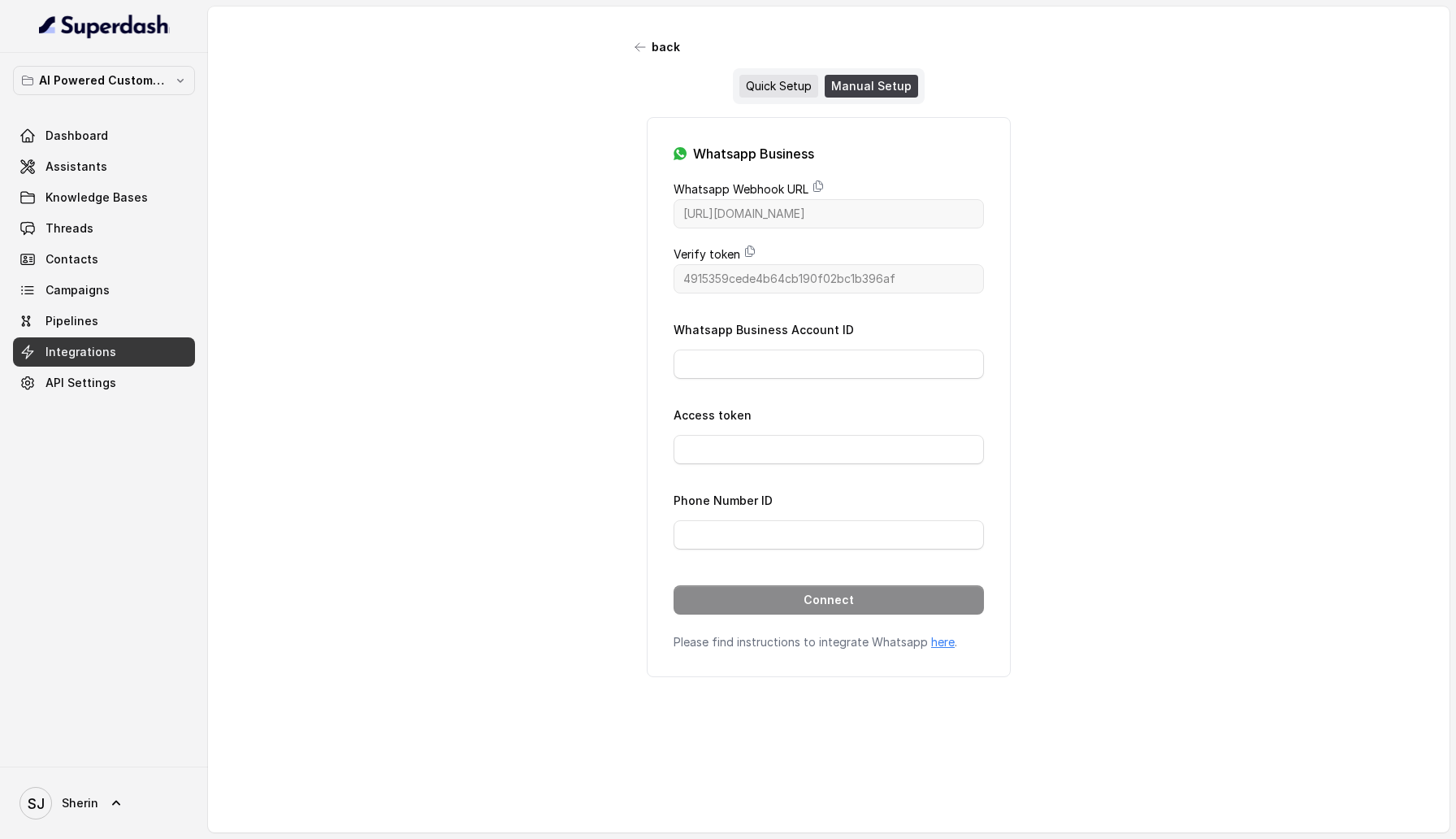
click at [787, 93] on div "Quick Setup" at bounding box center [779, 87] width 79 height 23
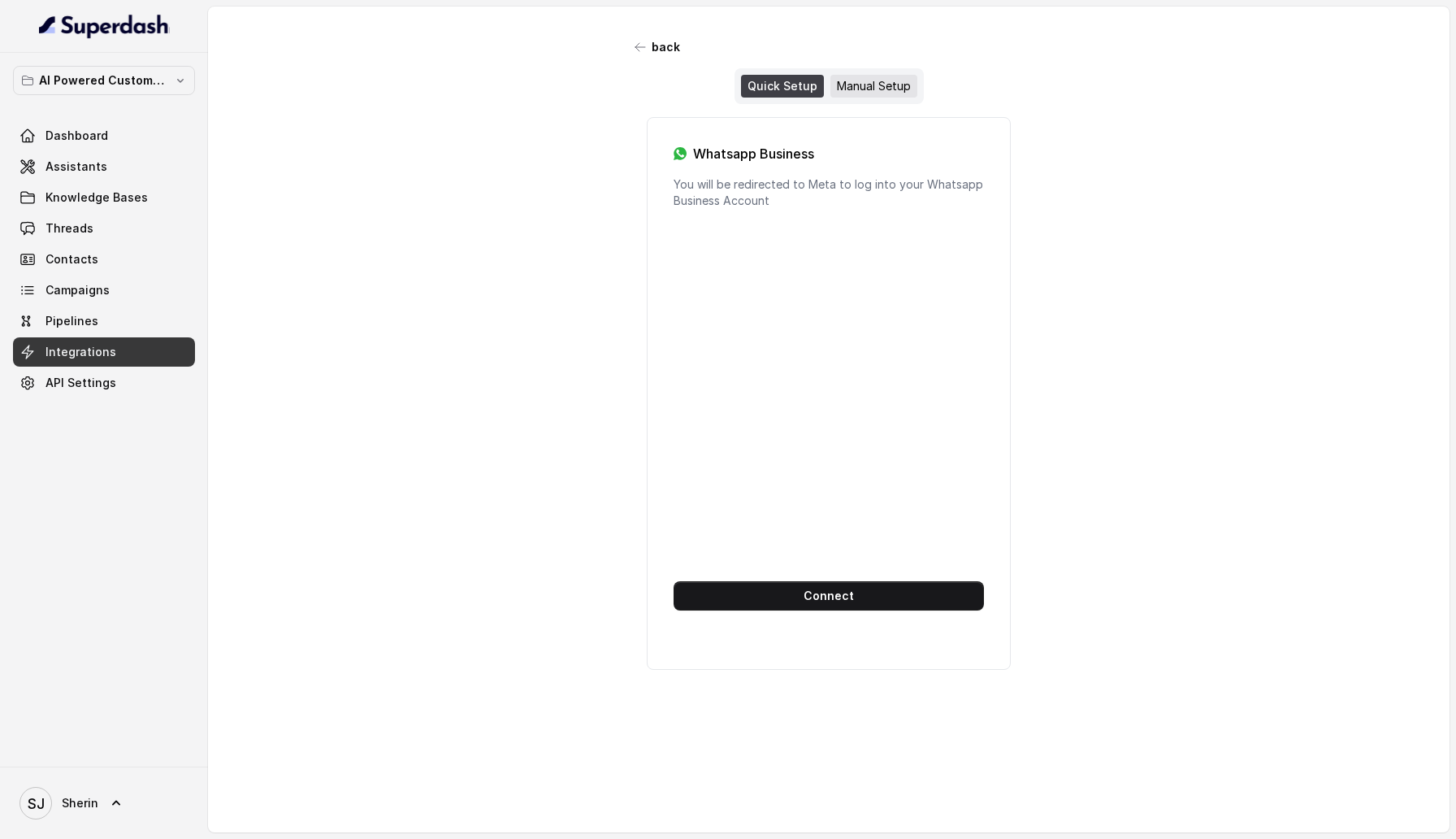
click at [868, 89] on div "Manual Setup" at bounding box center [873, 87] width 87 height 23
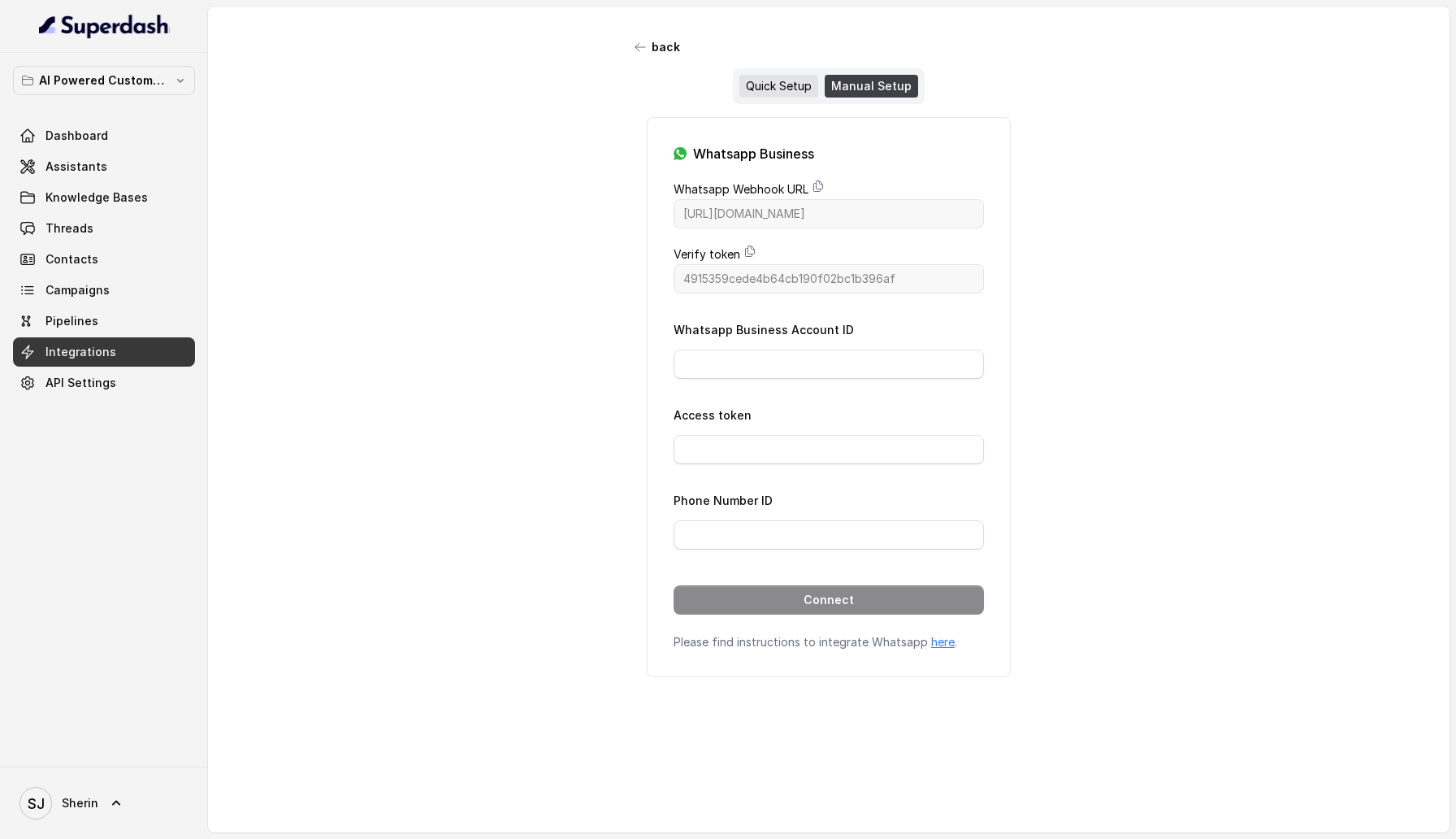
click at [781, 89] on div "Quick Setup" at bounding box center [779, 87] width 79 height 23
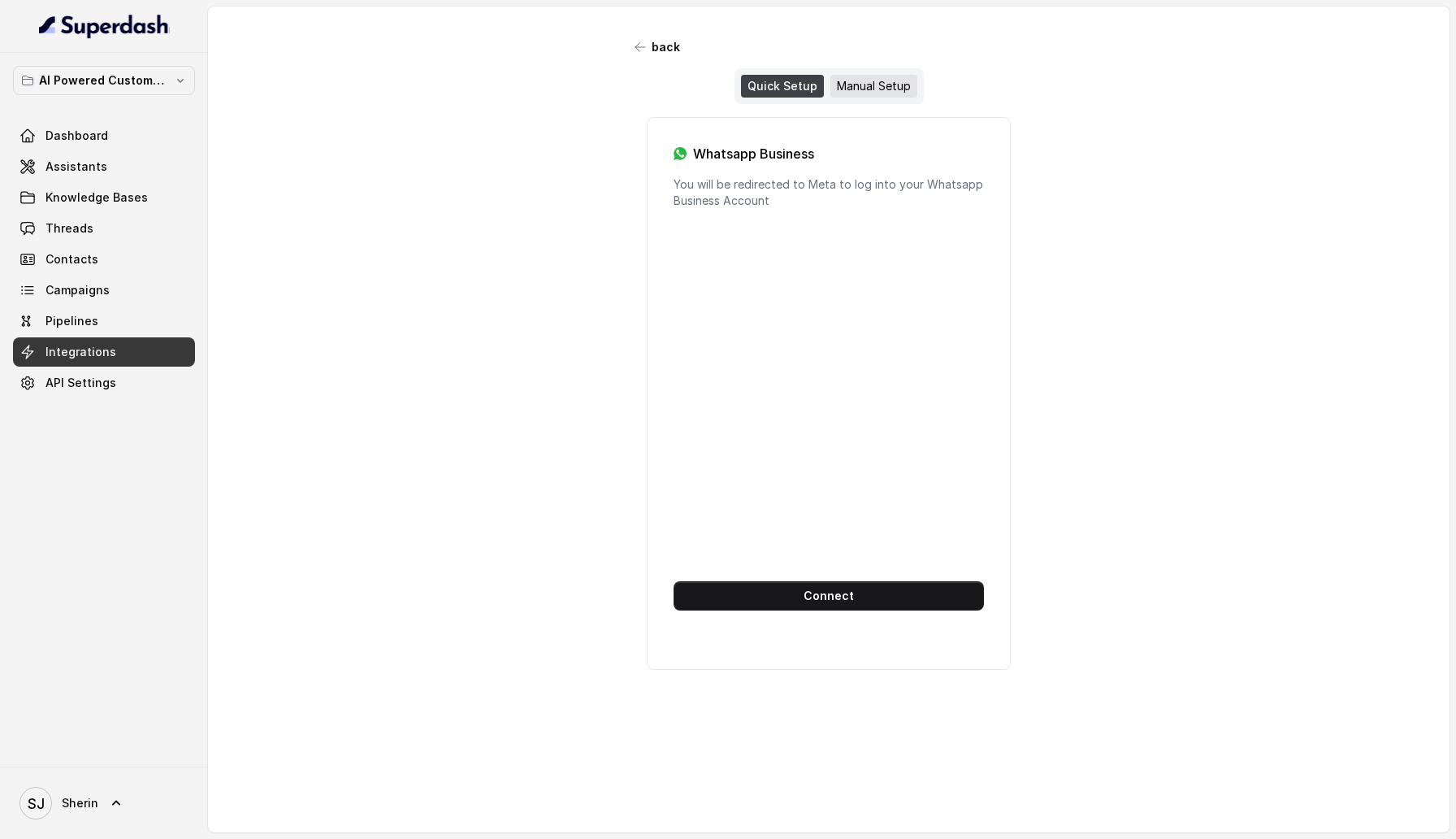
click at [885, 89] on div "Manual Setup" at bounding box center [873, 87] width 87 height 23
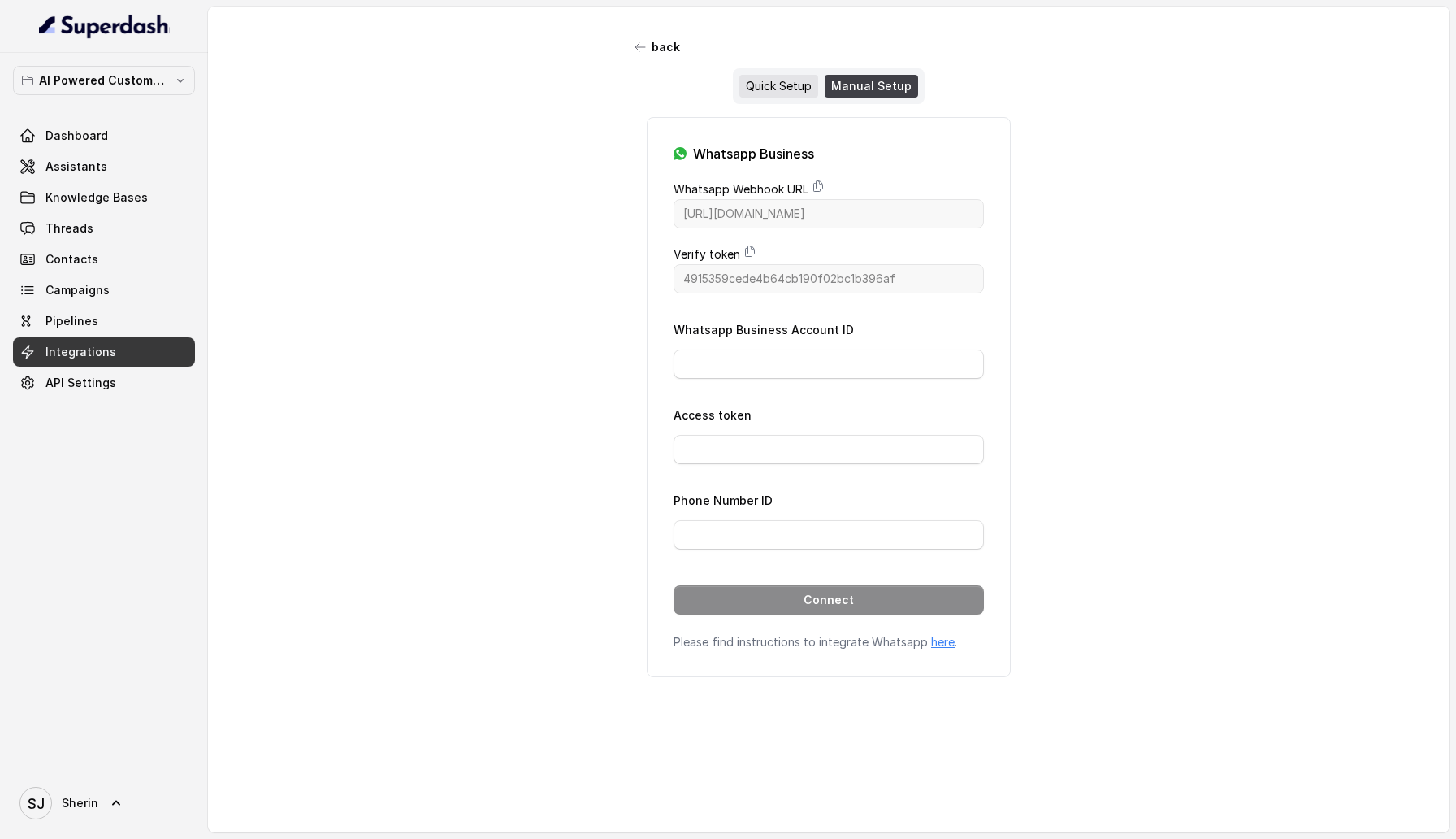
click at [767, 89] on div "Quick Setup" at bounding box center [779, 87] width 79 height 23
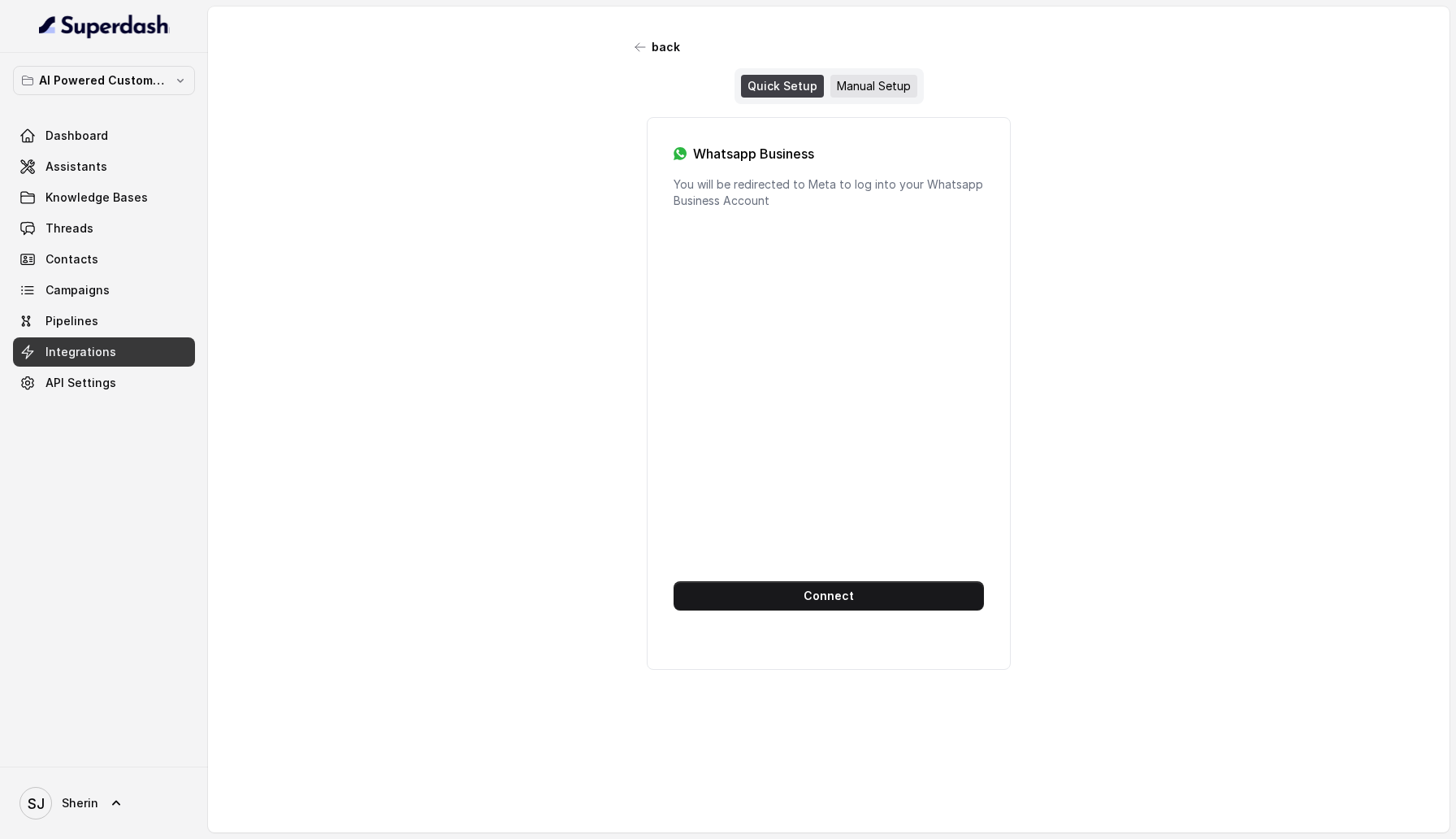
click at [867, 89] on div "Manual Setup" at bounding box center [873, 87] width 87 height 23
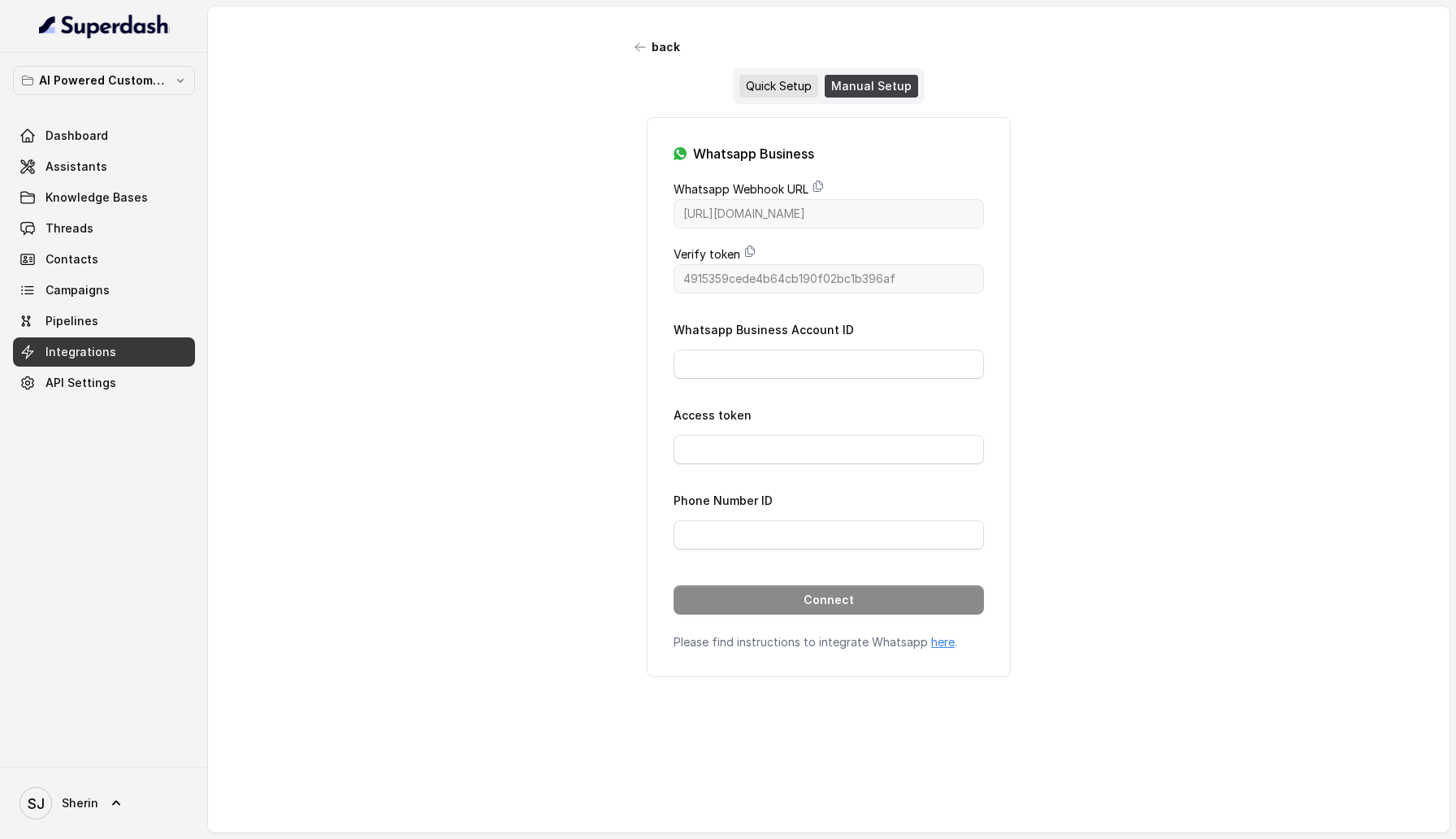
click at [750, 89] on div "Quick Setup" at bounding box center [779, 87] width 79 height 23
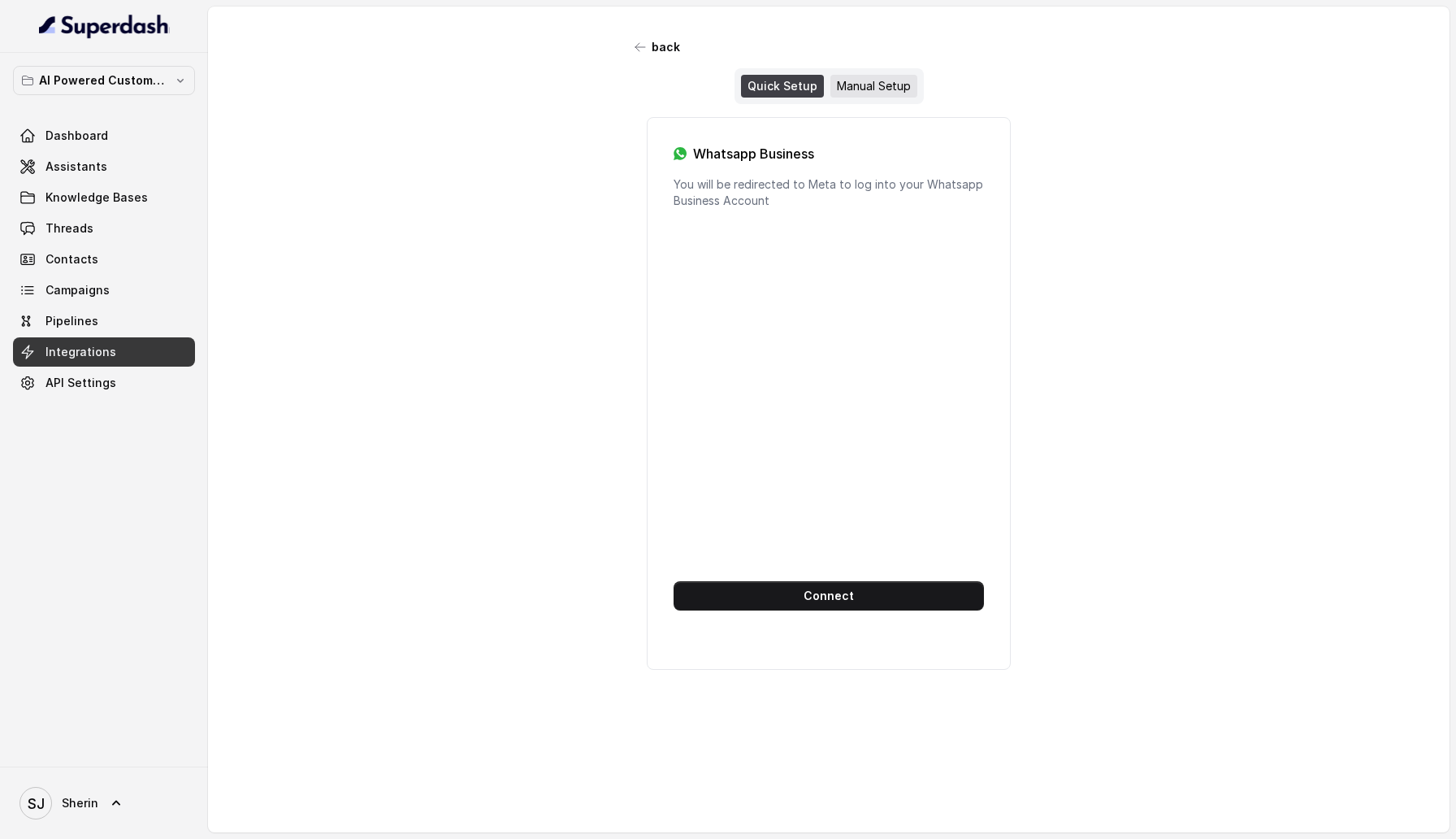
click at [874, 89] on div "Manual Setup" at bounding box center [873, 87] width 87 height 23
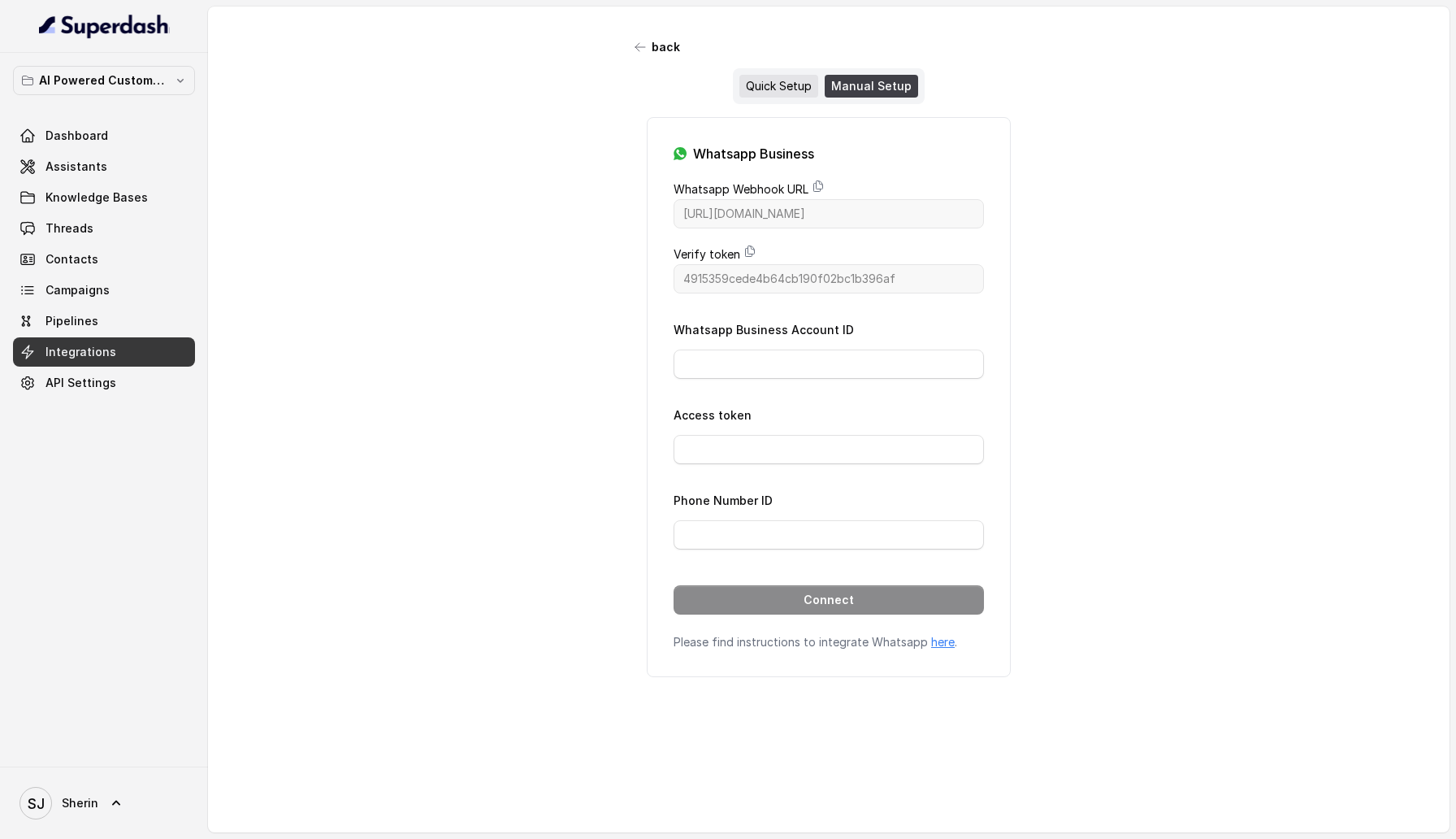
click at [788, 89] on div "Quick Setup" at bounding box center [779, 87] width 79 height 23
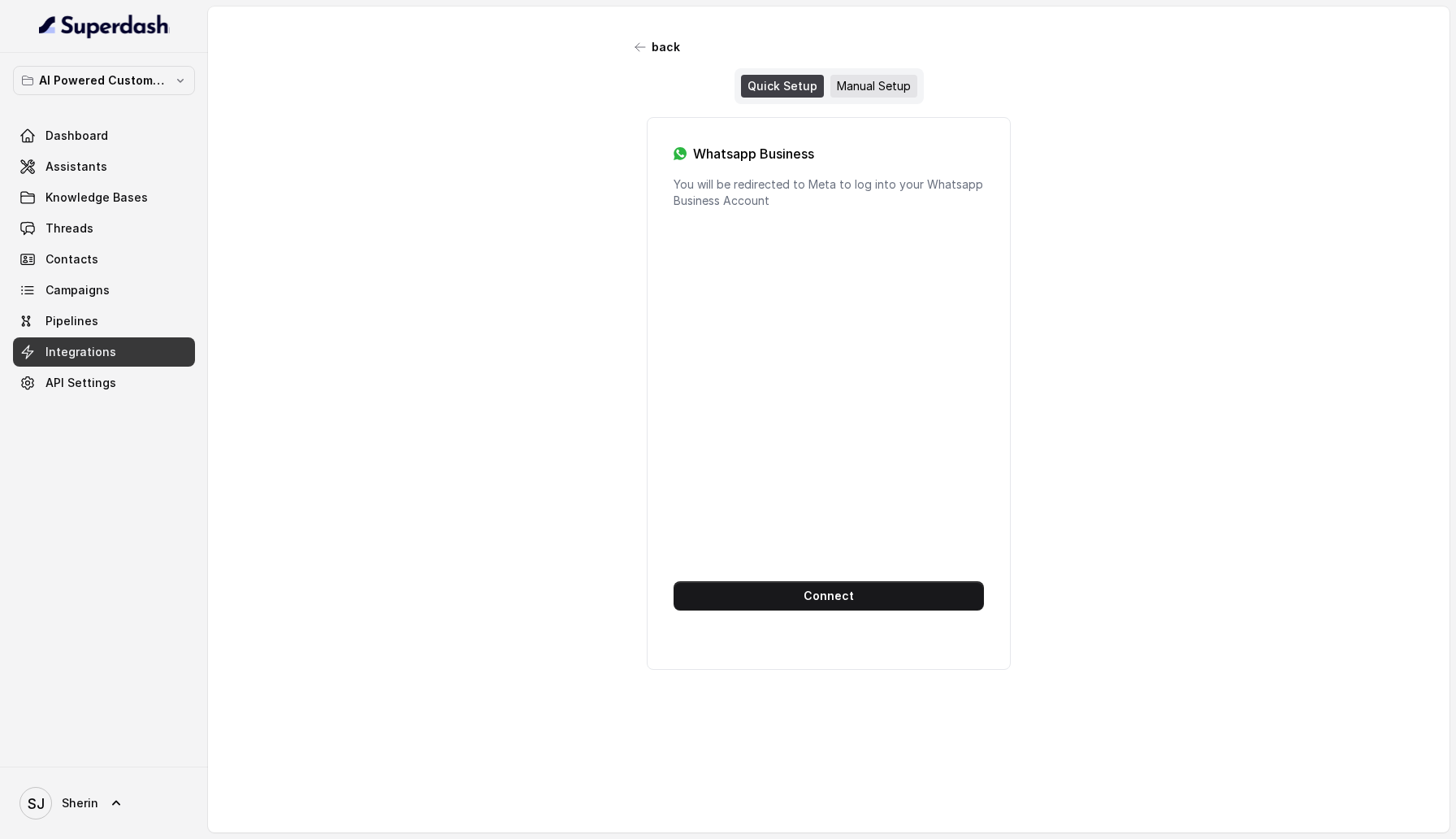
click at [912, 89] on div "Manual Setup" at bounding box center [873, 87] width 87 height 23
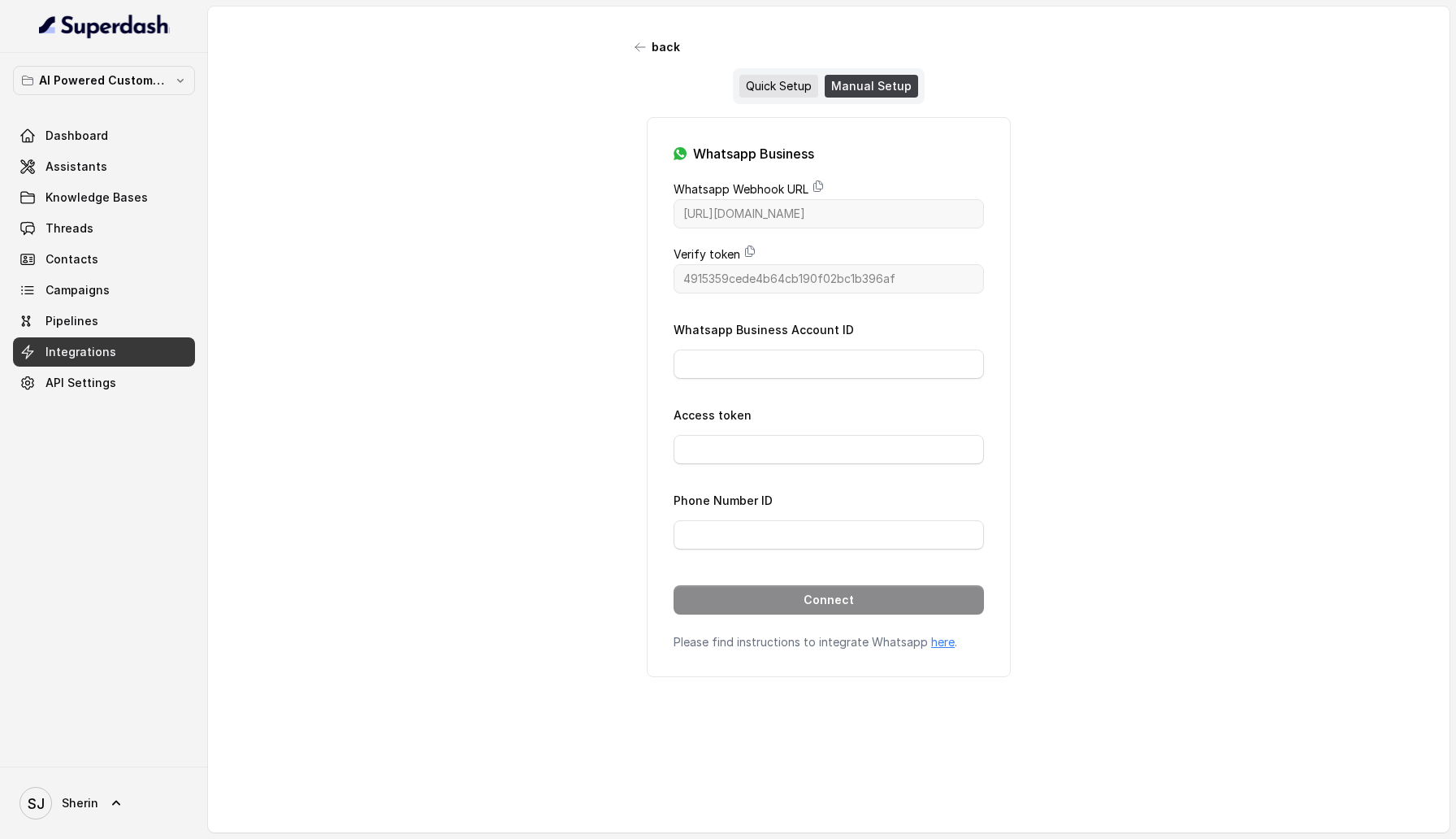
click at [801, 92] on div "Quick Setup" at bounding box center [779, 87] width 79 height 23
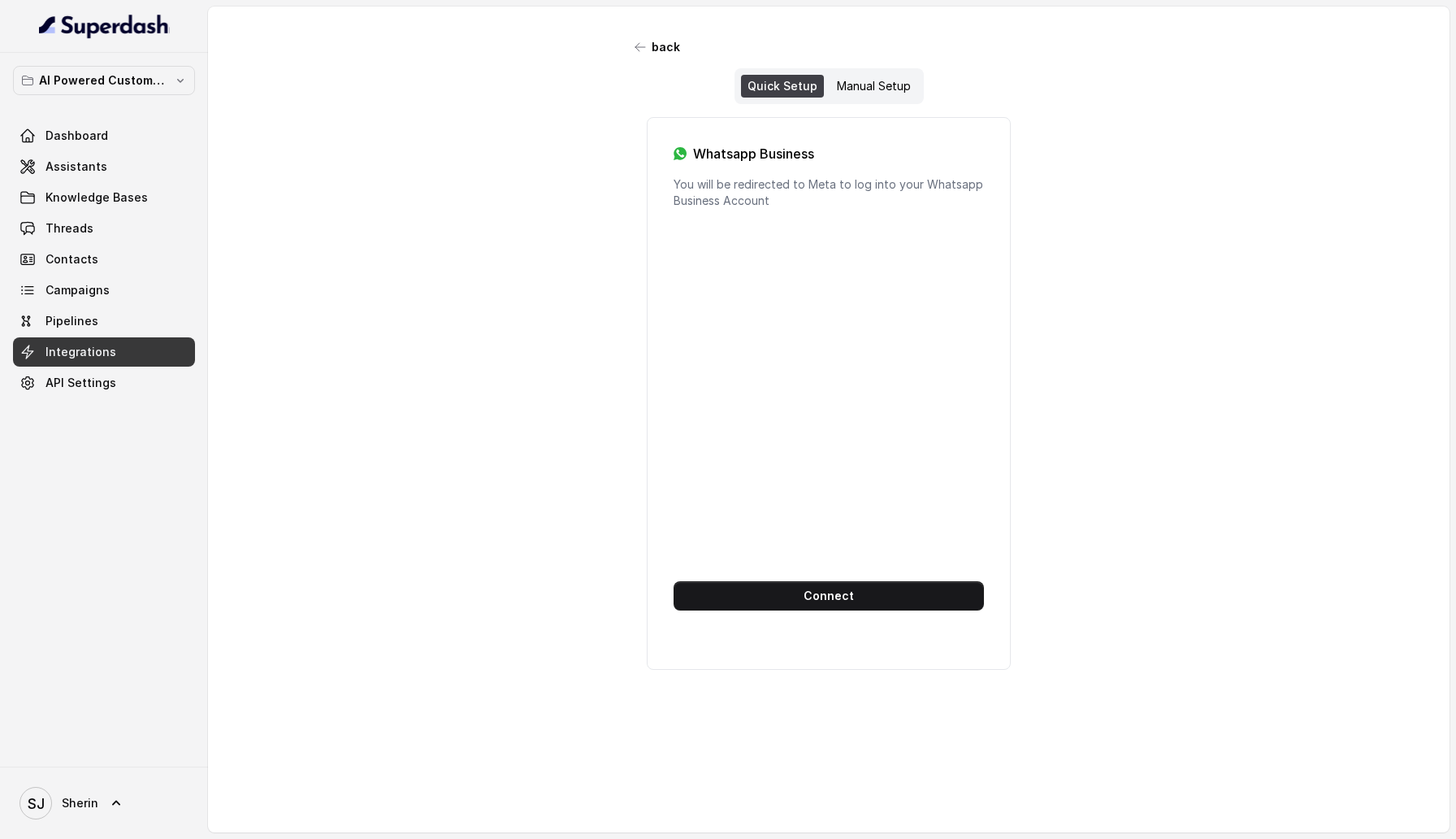
click at [927, 92] on div "Quick Setup Manual Setup" at bounding box center [829, 86] width 406 height 36
click at [878, 99] on div "Quick Setup Manual Setup" at bounding box center [829, 86] width 189 height 36
click at [867, 83] on div "Manual Setup" at bounding box center [873, 87] width 87 height 23
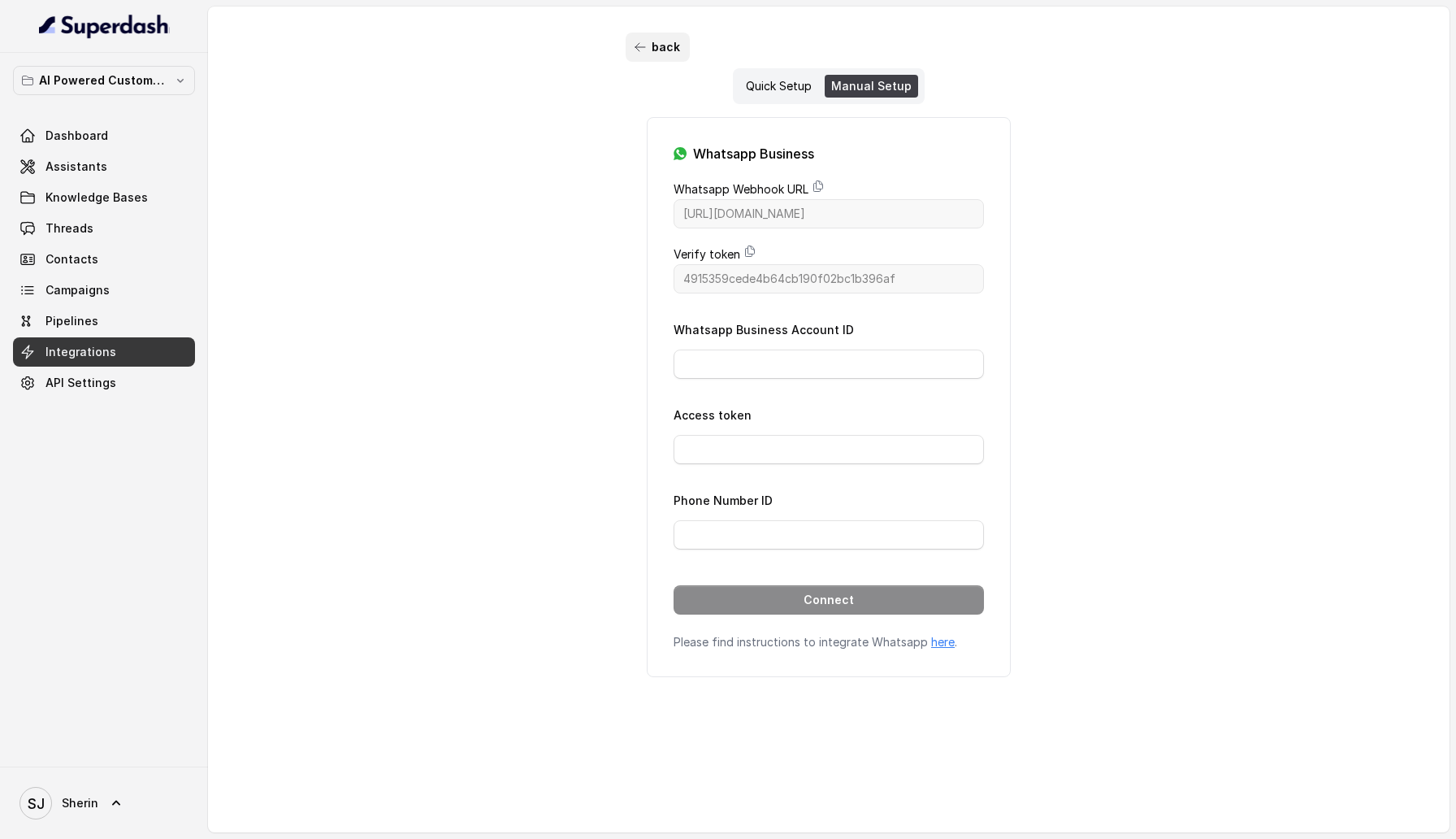
click at [659, 52] on button "back" at bounding box center [658, 46] width 64 height 29
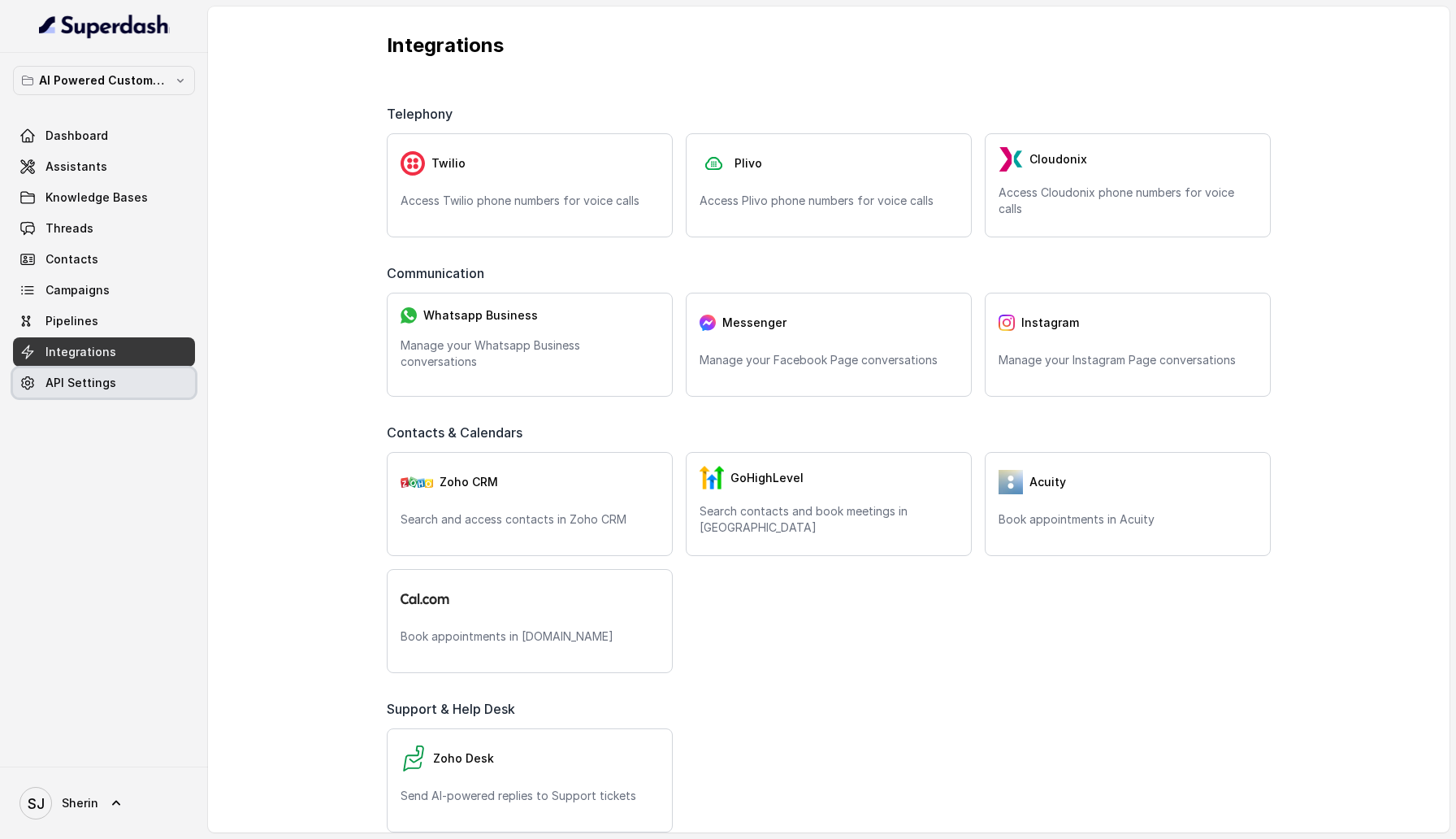
click at [95, 388] on span "API Settings" at bounding box center [81, 383] width 71 height 17
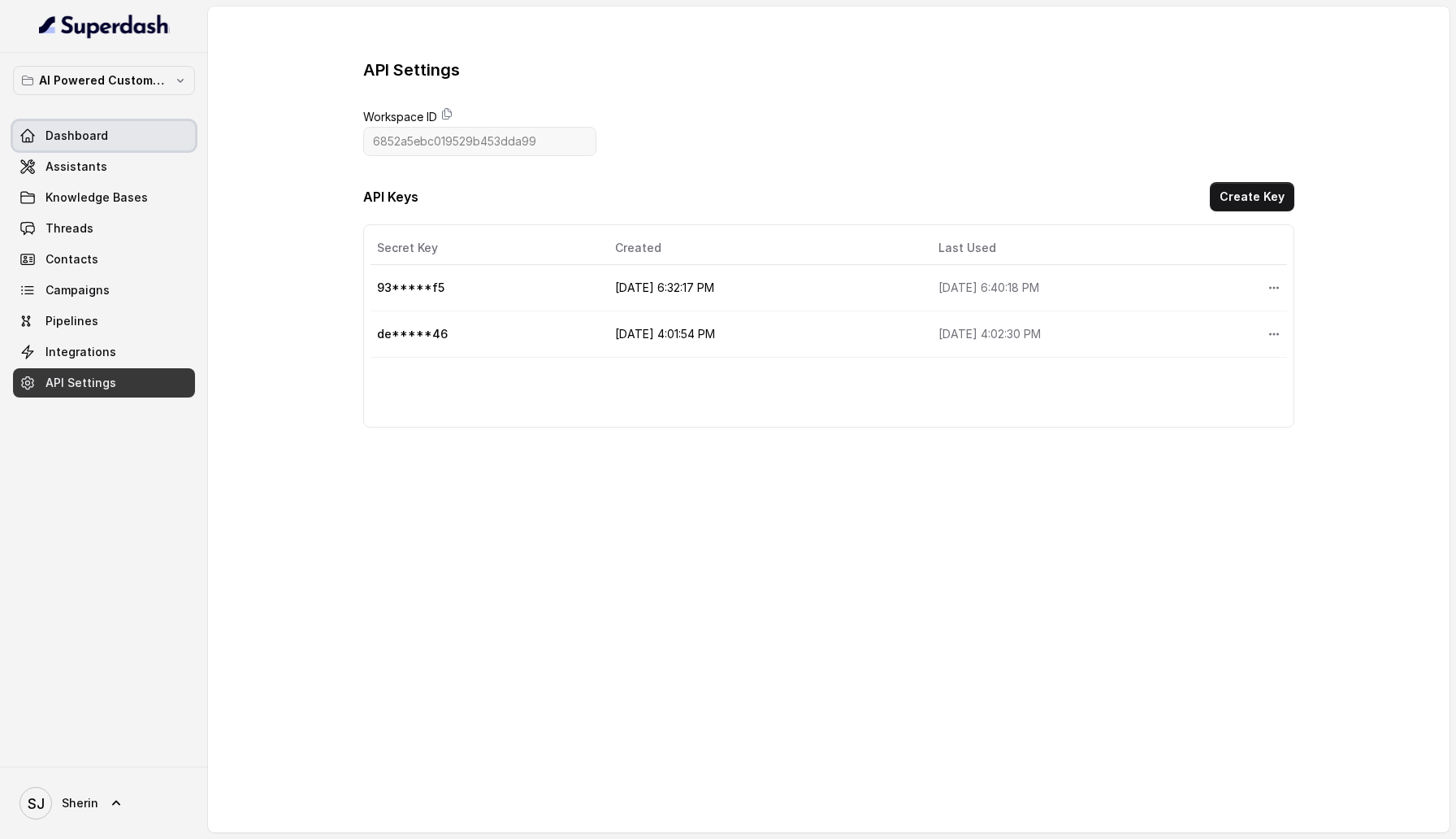
click at [92, 145] on link "Dashboard" at bounding box center [104, 135] width 182 height 29
